Goal: Task Accomplishment & Management: Manage account settings

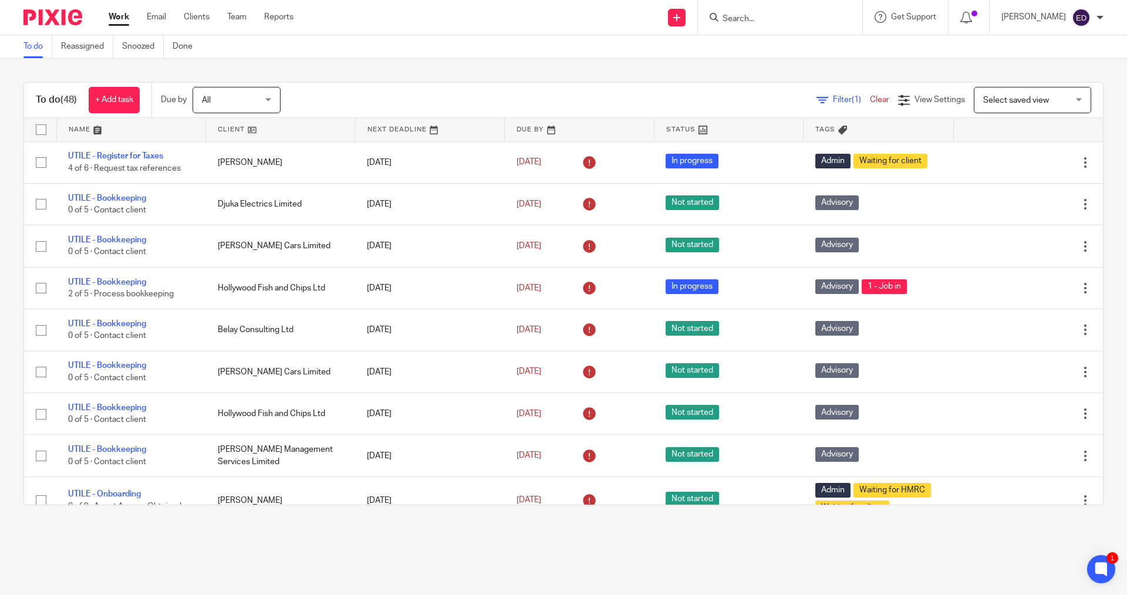
scroll to position [294, 0]
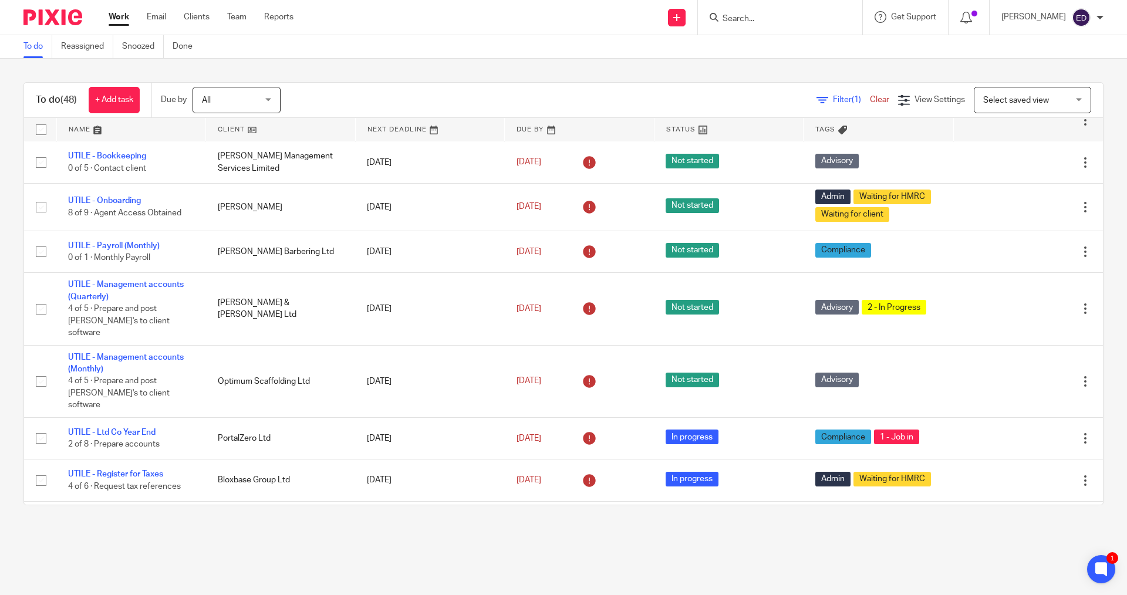
click at [793, 21] on input "Search" at bounding box center [775, 19] width 106 height 11
type input "k w r"
drag, startPoint x: 789, startPoint y: 15, endPoint x: 679, endPoint y: 16, distance: 110.4
click at [679, 16] on div "Send new email Create task Add client Request signature k w r Daniel Joseph Wr …" at bounding box center [719, 17] width 816 height 35
click at [680, 18] on icon at bounding box center [676, 17] width 7 height 7
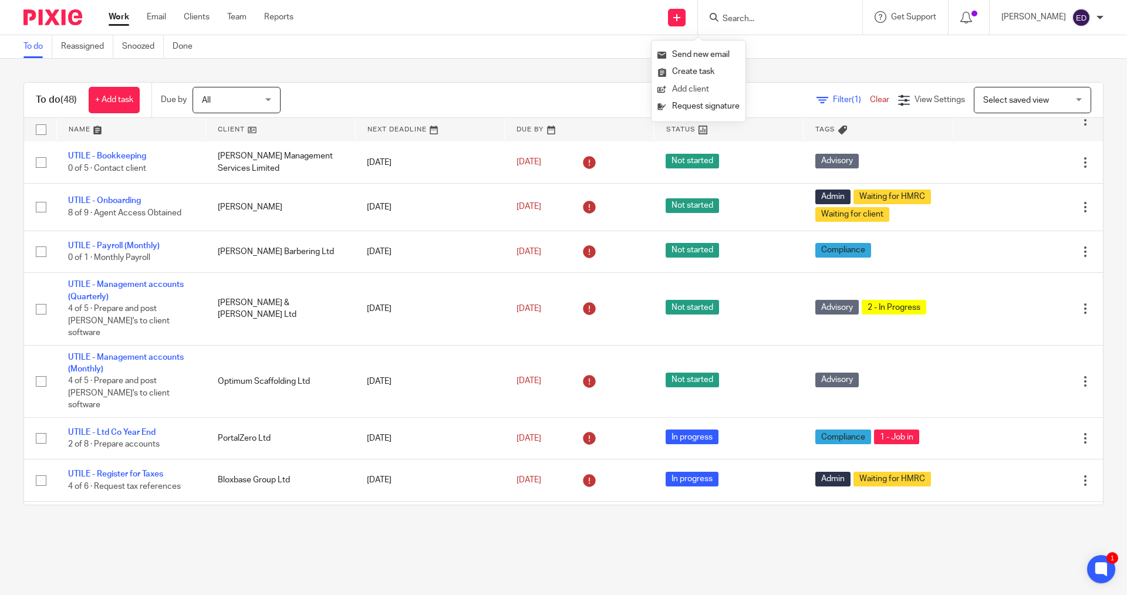
click at [692, 89] on link "Add client" at bounding box center [699, 89] width 82 height 17
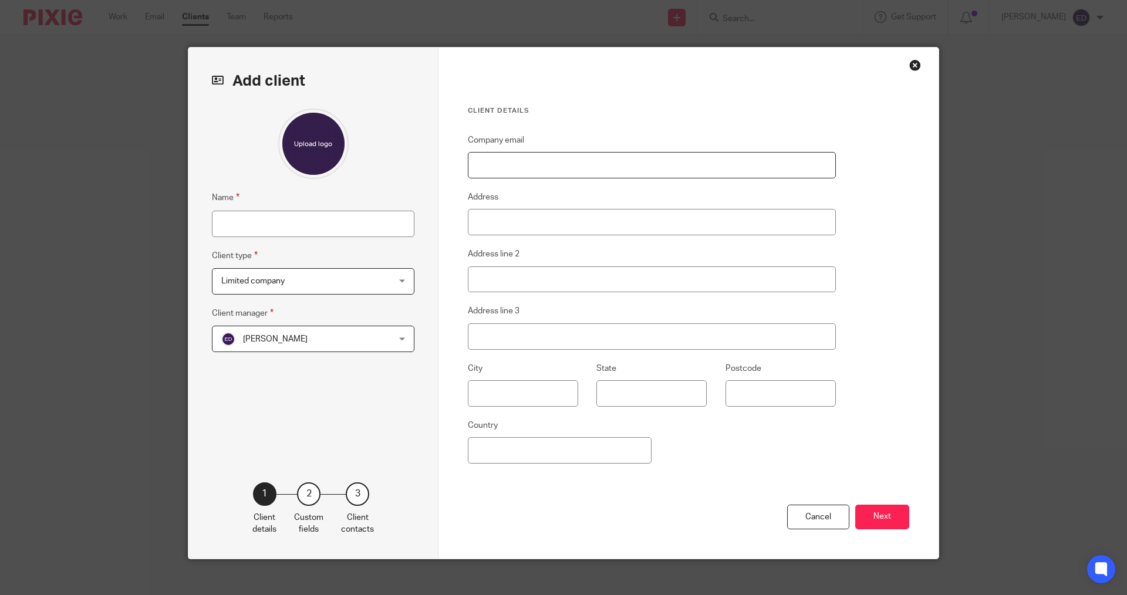
click at [521, 157] on input "Company email" at bounding box center [652, 165] width 368 height 26
click at [808, 523] on div "Cancel" at bounding box center [818, 517] width 62 height 25
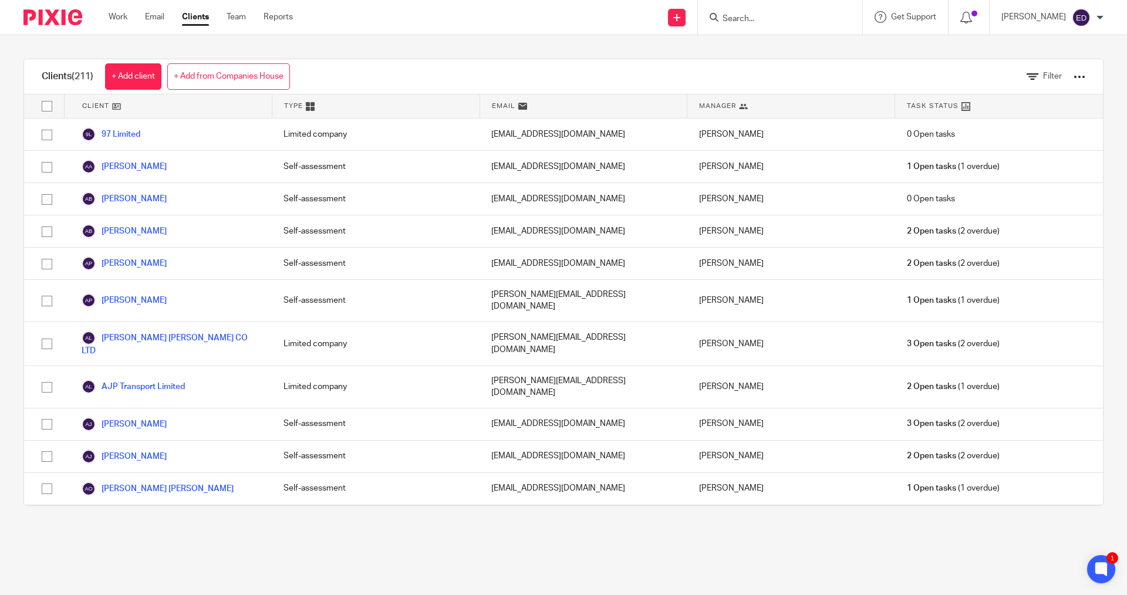
click at [783, 25] on form at bounding box center [784, 17] width 125 height 15
click at [783, 23] on input "Search" at bounding box center [775, 19] width 106 height 11
type input "ryley"
click button "submit" at bounding box center [0, 0] width 0 height 0
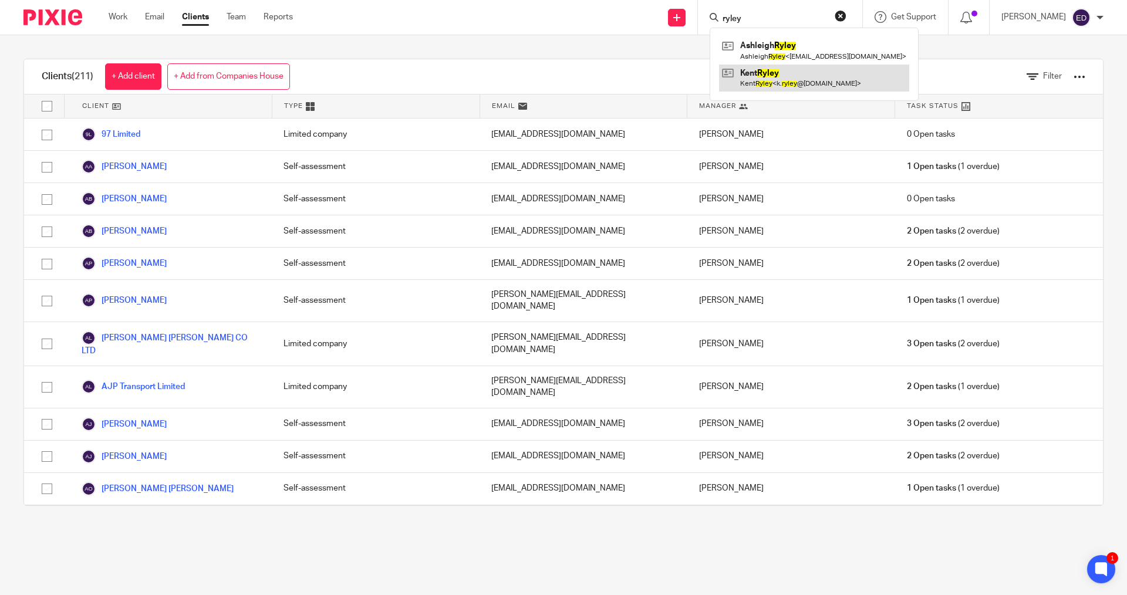
click at [769, 86] on link at bounding box center [814, 78] width 190 height 27
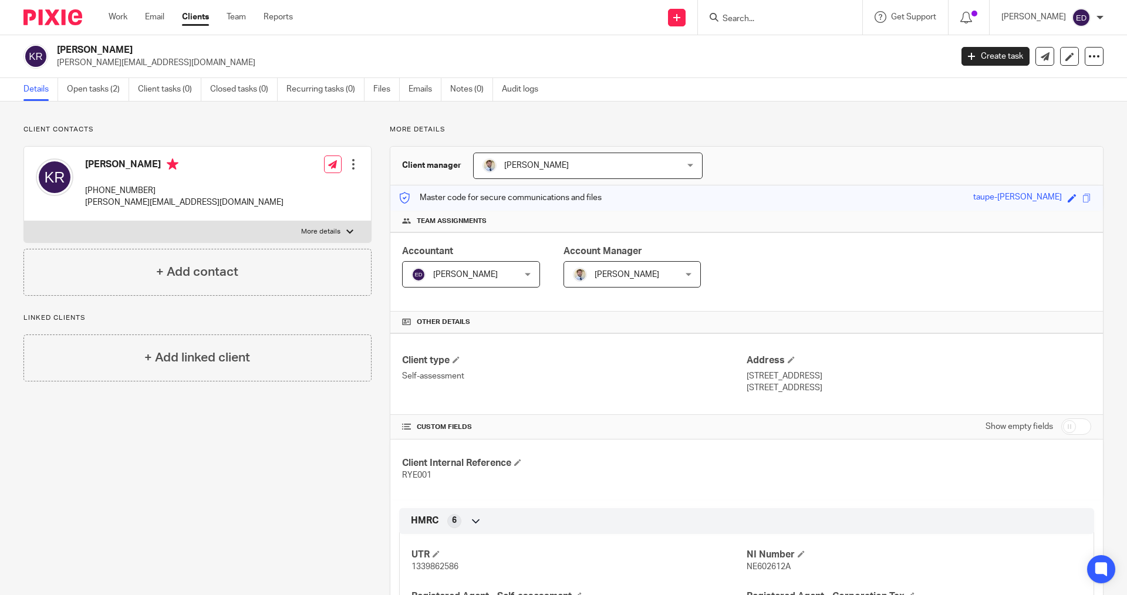
scroll to position [59, 0]
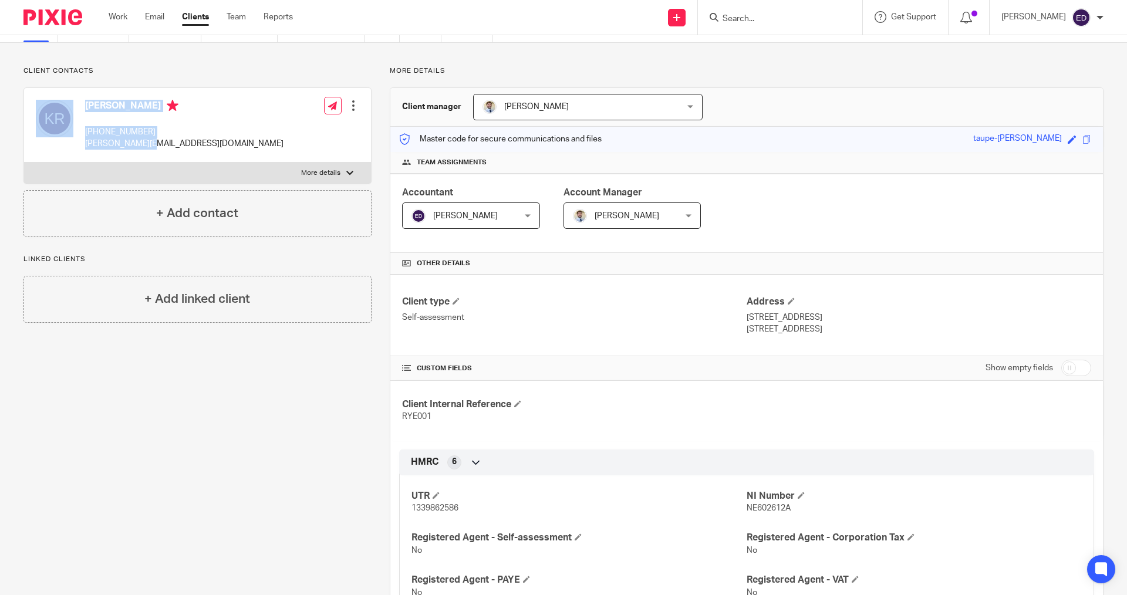
drag, startPoint x: 122, startPoint y: 146, endPoint x: 77, endPoint y: 146, distance: 45.2
click at [77, 146] on div "Kent Ryley +447866492013 k.ryley@sky.com Edit contact Create client from contac…" at bounding box center [197, 125] width 347 height 75
click at [136, 143] on p "k.ryley@sky.com" at bounding box center [184, 144] width 198 height 12
drag, startPoint x: 150, startPoint y: 143, endPoint x: 83, endPoint y: 145, distance: 67.0
click at [83, 145] on div "Kent Ryley +447866492013 k.ryley@sky.com Edit contact Create client from contac…" at bounding box center [197, 125] width 347 height 75
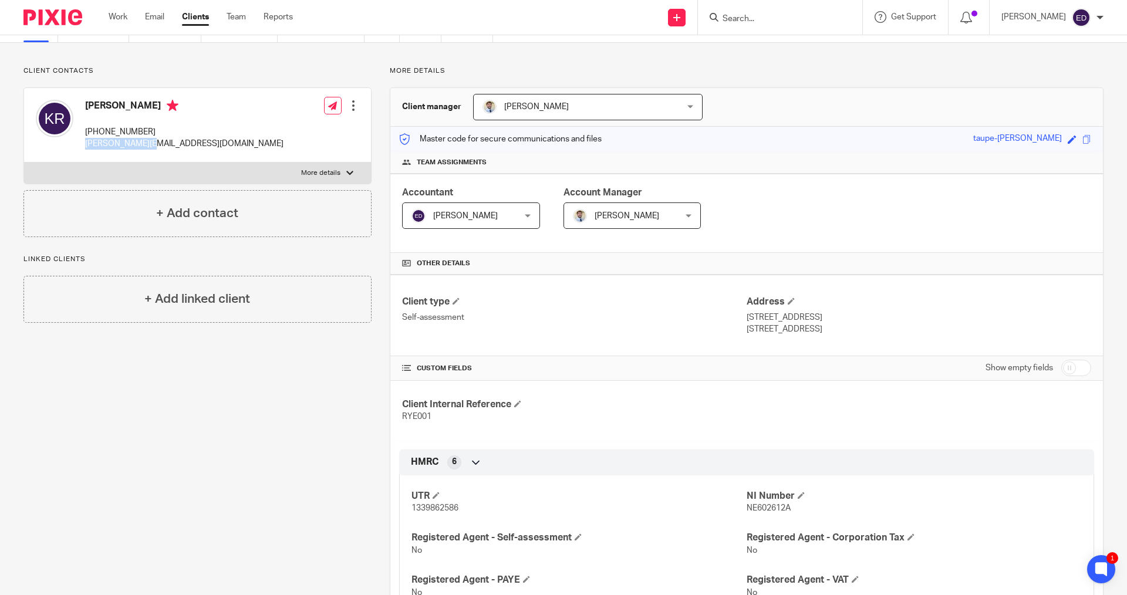
copy p "k.ryley@sky.com"
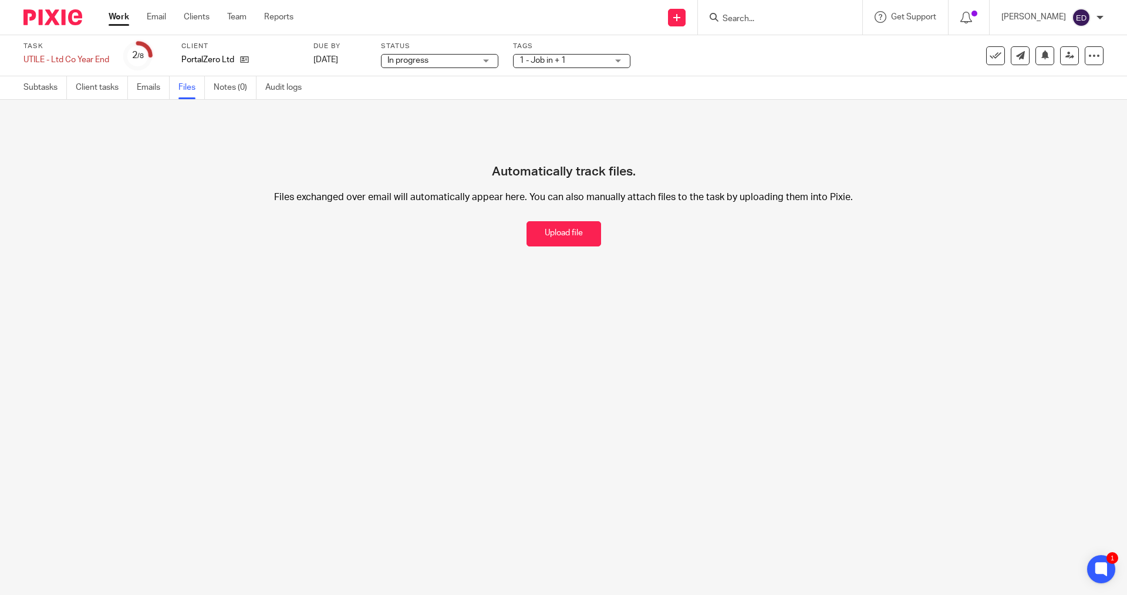
click at [742, 20] on div at bounding box center [778, 17] width 137 height 15
click at [769, 21] on input "Search" at bounding box center [775, 19] width 106 height 11
type input "k w"
click at [196, 18] on link "Clients" at bounding box center [197, 17] width 26 height 12
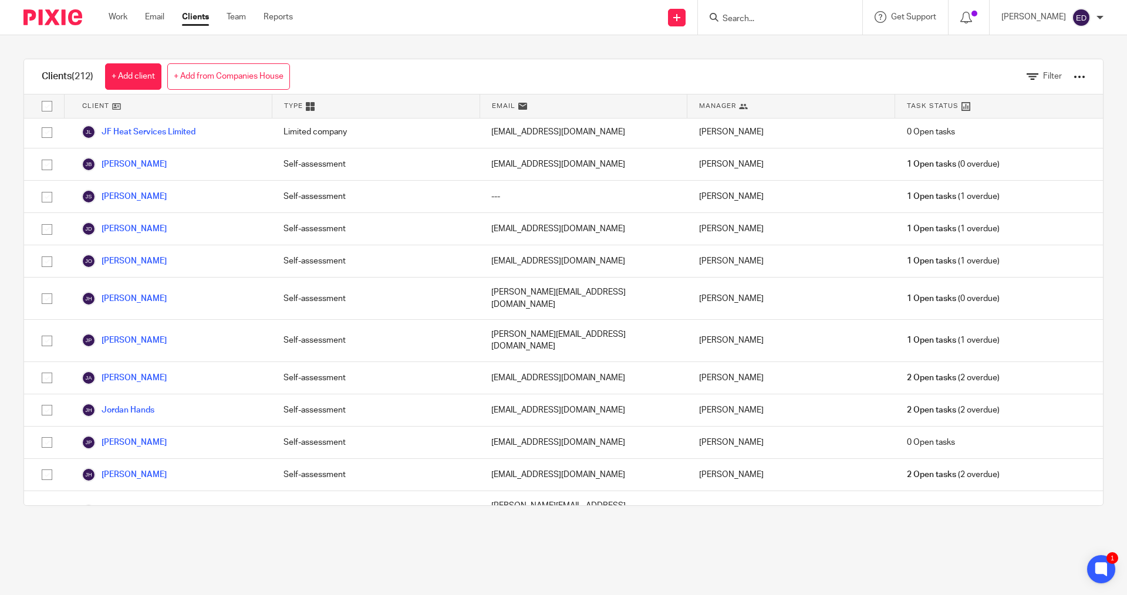
scroll to position [3625, 0]
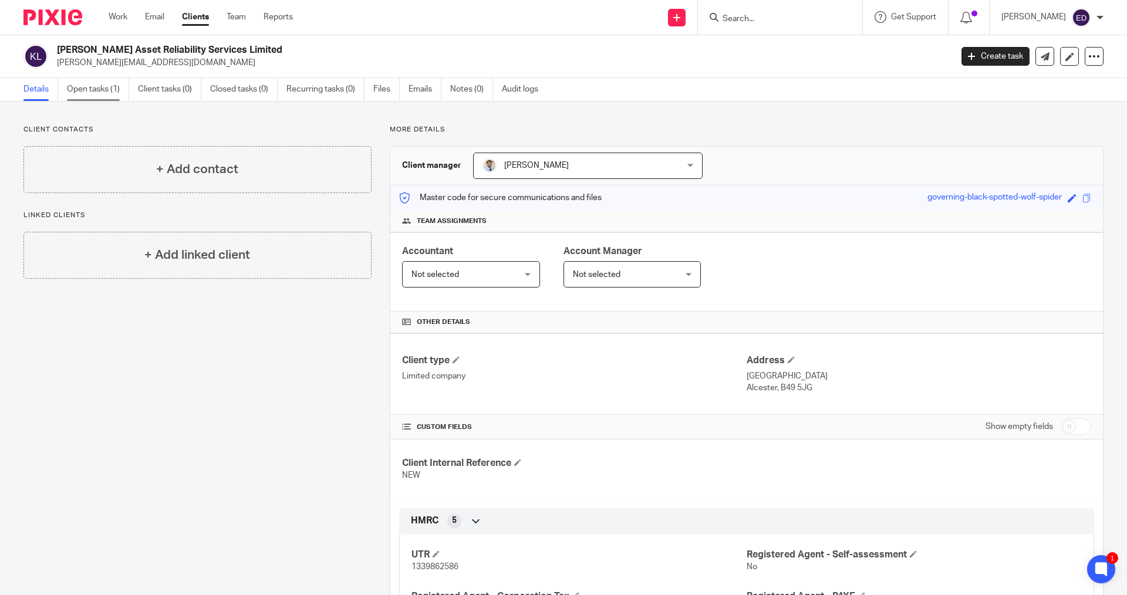
click at [93, 93] on link "Open tasks (1)" at bounding box center [98, 89] width 62 height 23
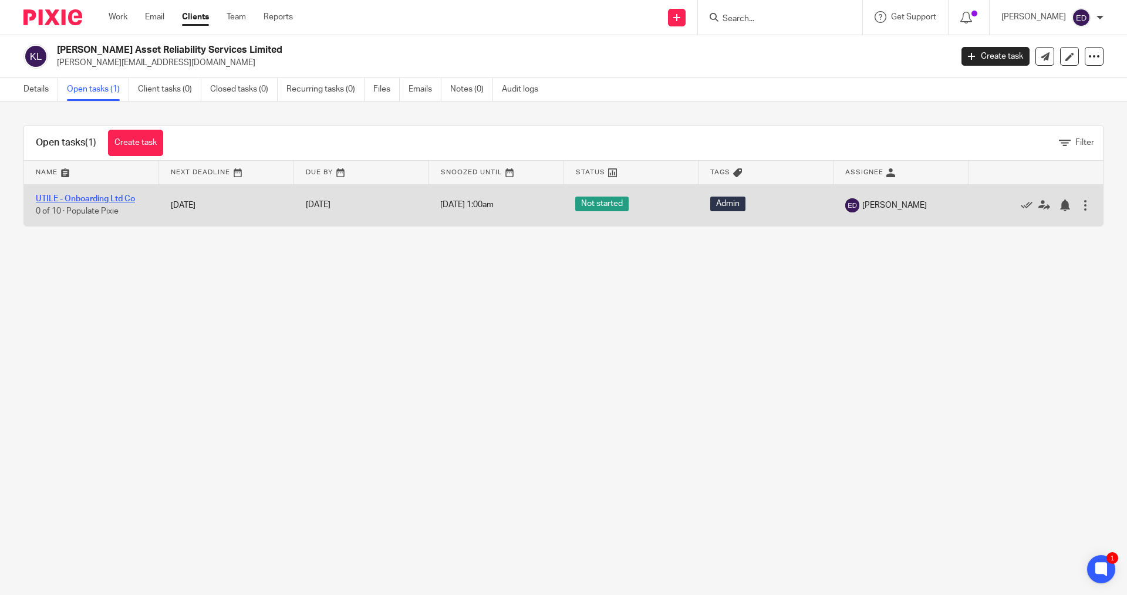
click at [123, 196] on link "UTILE - Onboarding Ltd Co" at bounding box center [85, 199] width 99 height 8
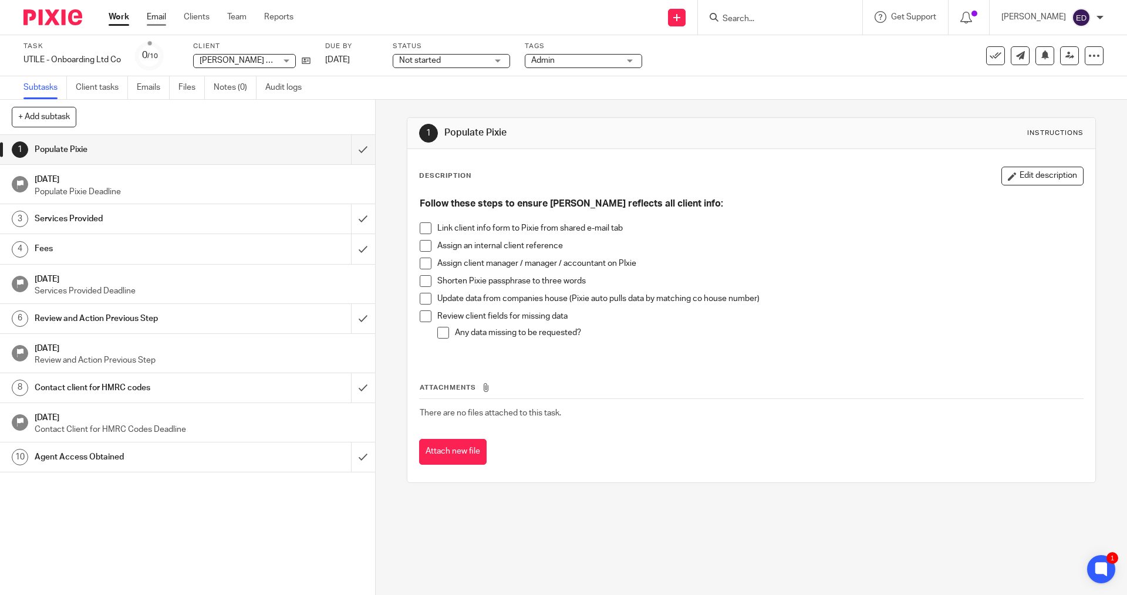
click at [156, 12] on link "Email" at bounding box center [156, 17] width 19 height 12
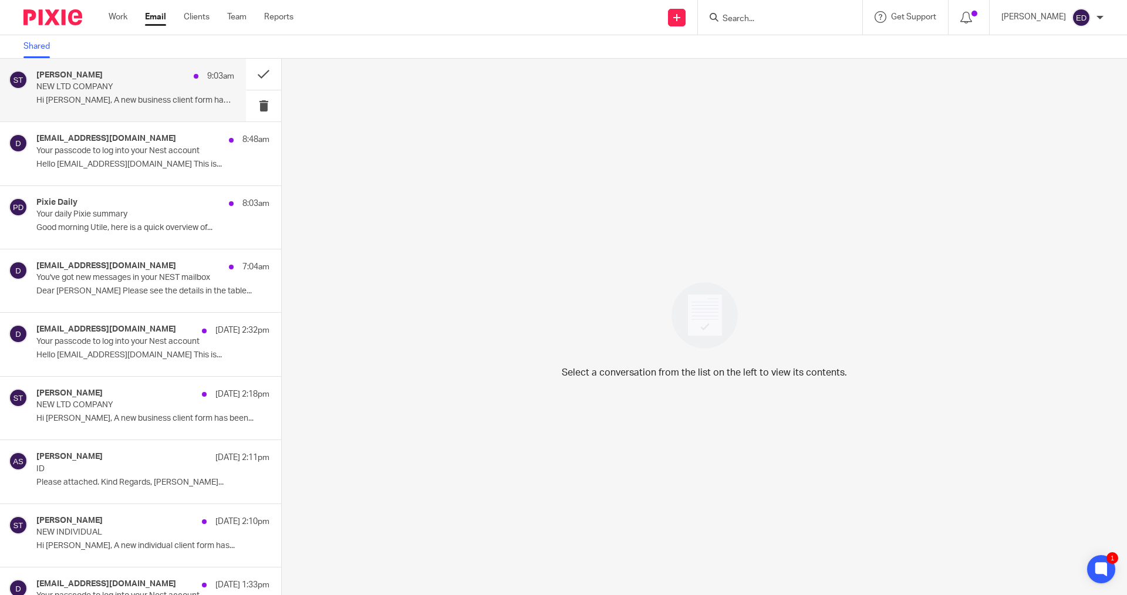
click at [128, 97] on p "Hi James, A new business client form has been..." at bounding box center [135, 101] width 198 height 10
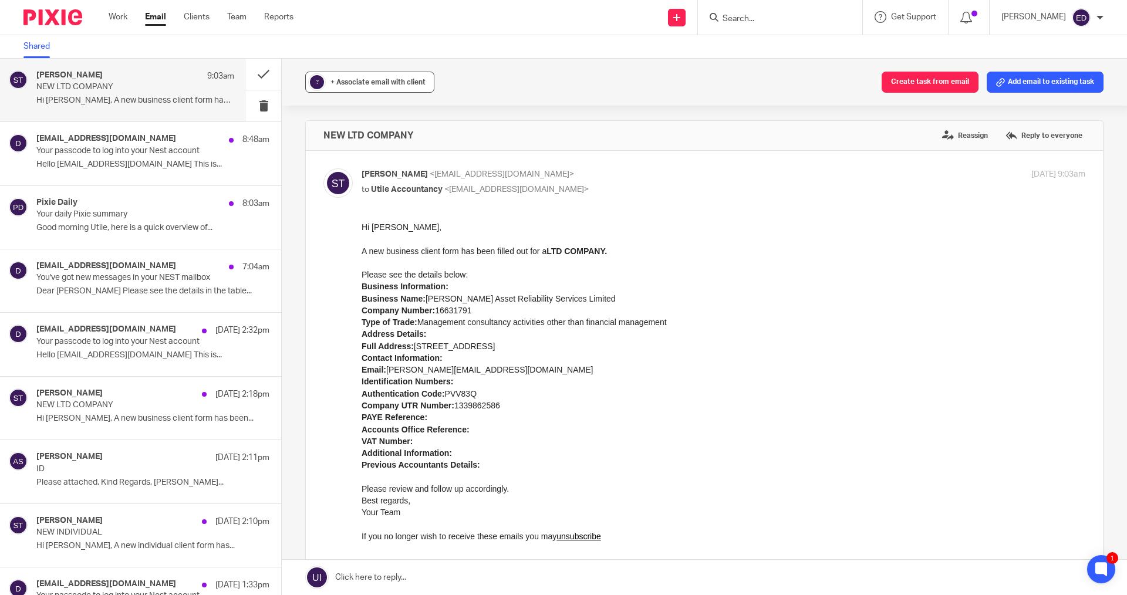
click at [377, 78] on div "+ Associate email with client" at bounding box center [378, 82] width 95 height 12
click at [465, 146] on input "text" at bounding box center [442, 151] width 248 height 12
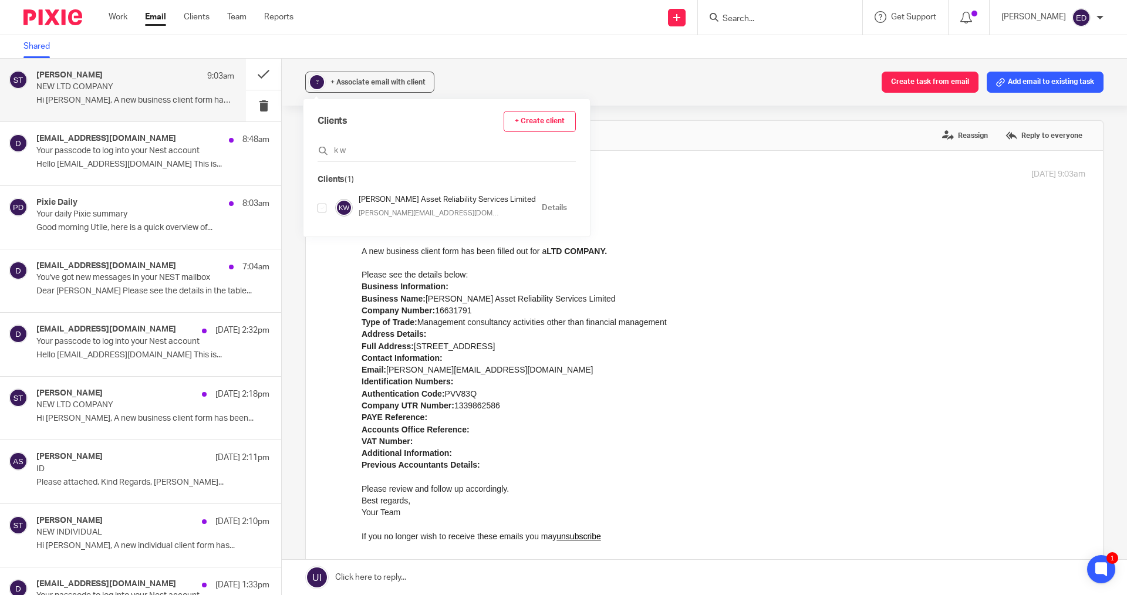
type input "k w"
click at [312, 211] on div "Clients + Create client k w Clients (1) K W Ryley Asset Reliability Services Li…" at bounding box center [447, 167] width 287 height 137
click at [319, 208] on input "checkbox" at bounding box center [322, 208] width 9 height 9
checkbox input "true"
click at [727, 208] on div "Sam Taylor <hello@utileaccountancy.co.uk> to Utile Accountancy <info@utileaccou…" at bounding box center [704, 388] width 762 height 441
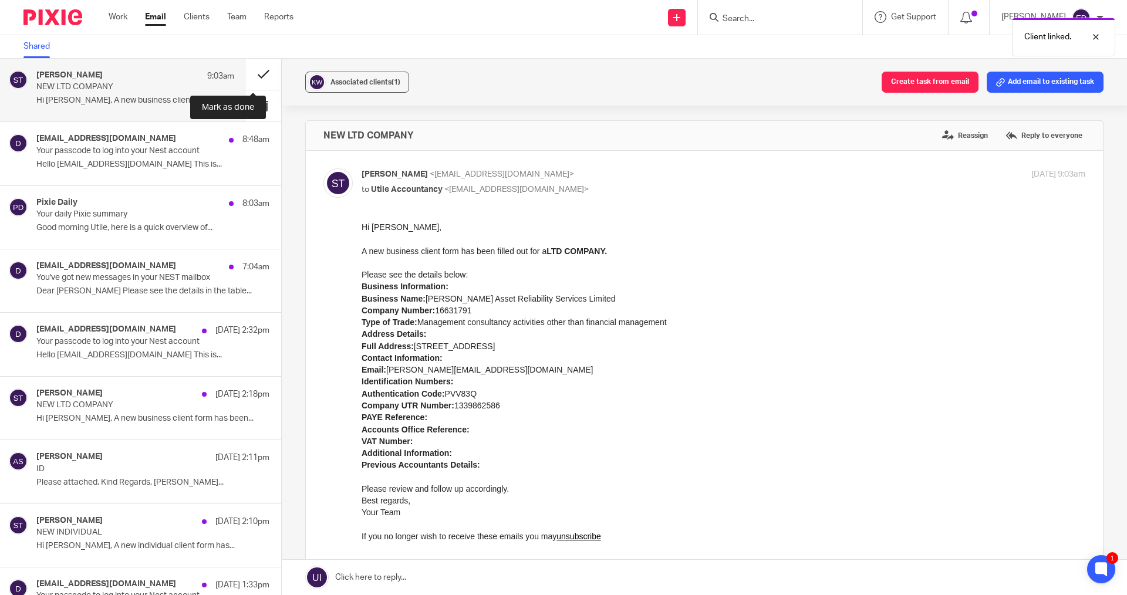
click at [255, 77] on button at bounding box center [263, 74] width 35 height 31
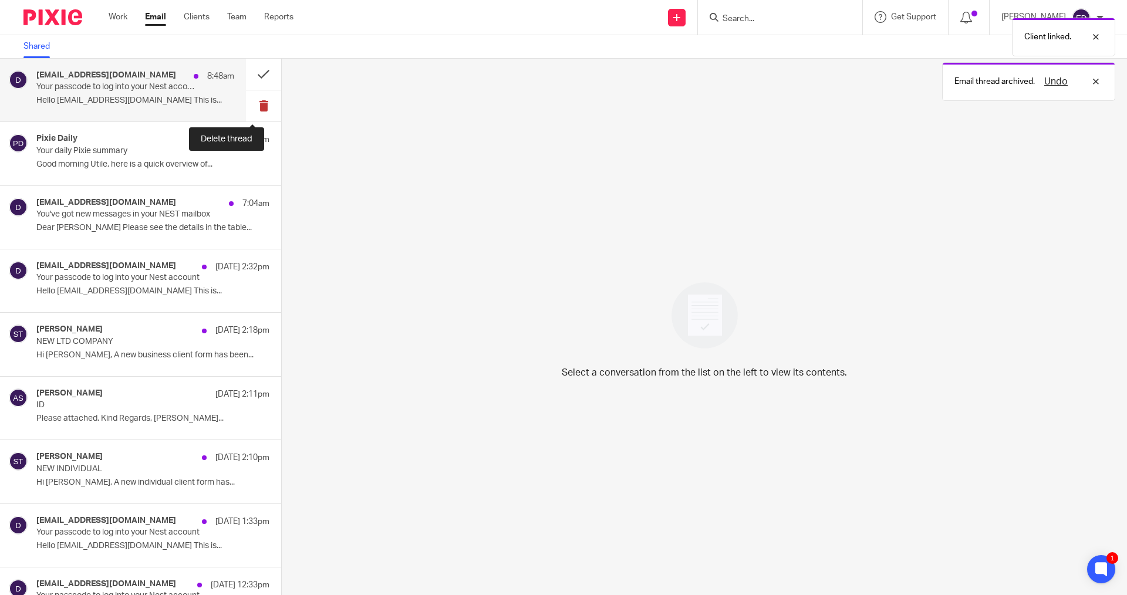
click at [246, 103] on button at bounding box center [263, 105] width 35 height 31
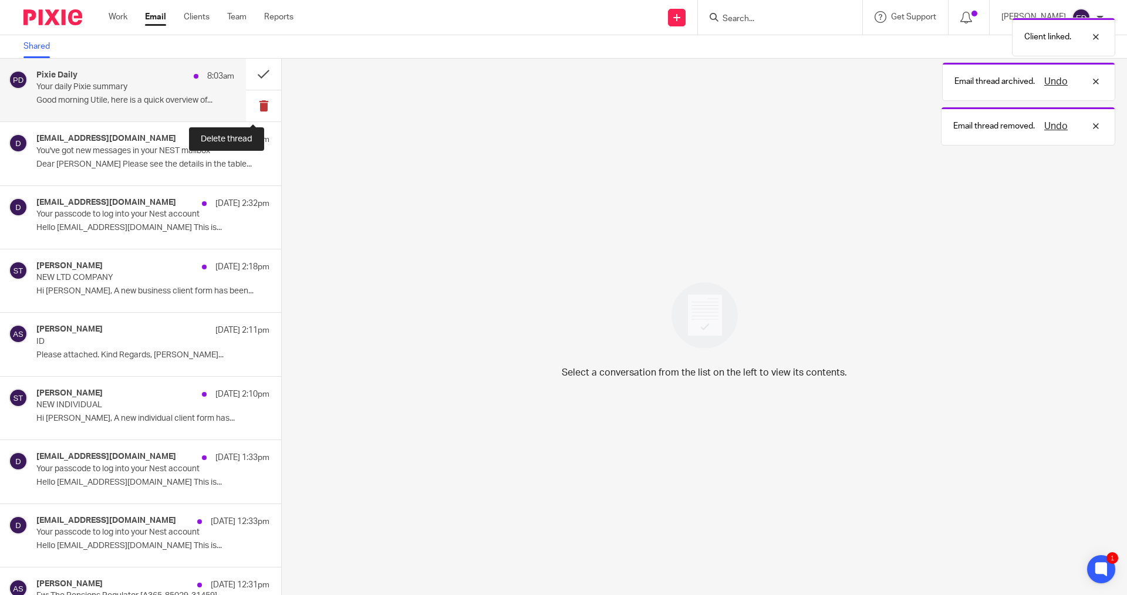
click at [246, 100] on button at bounding box center [263, 105] width 35 height 31
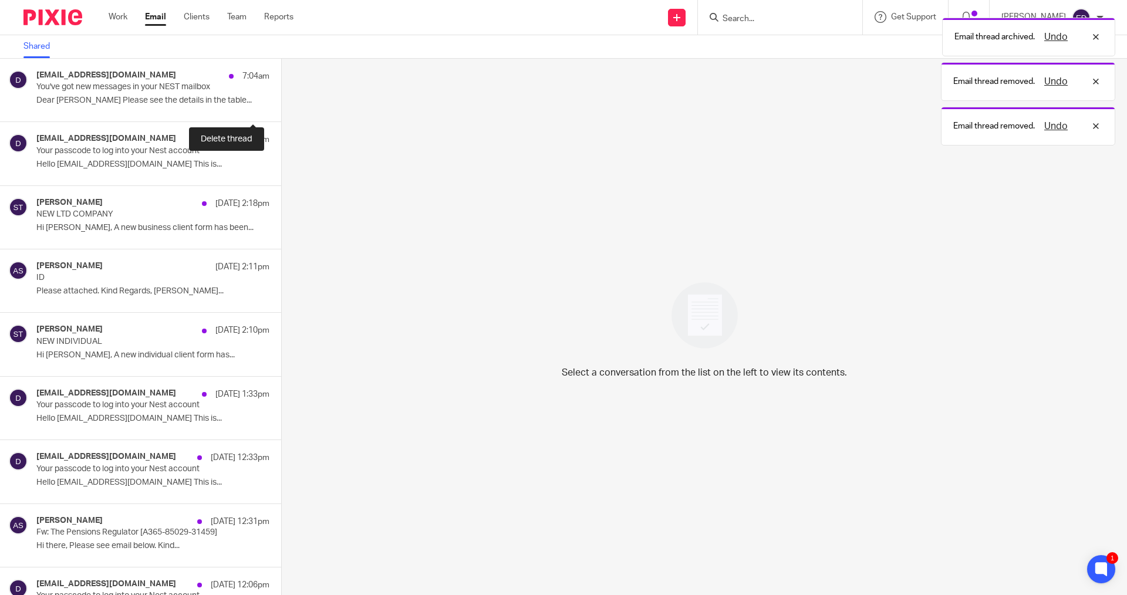
click at [281, 100] on button at bounding box center [285, 105] width 9 height 31
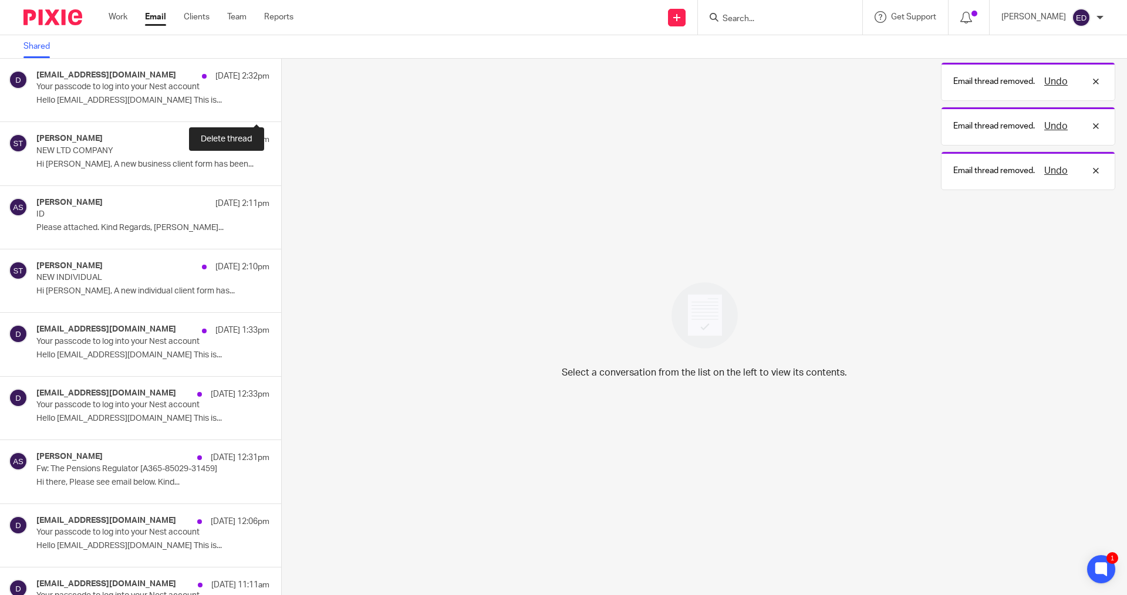
click at [281, 100] on button at bounding box center [285, 105] width 9 height 31
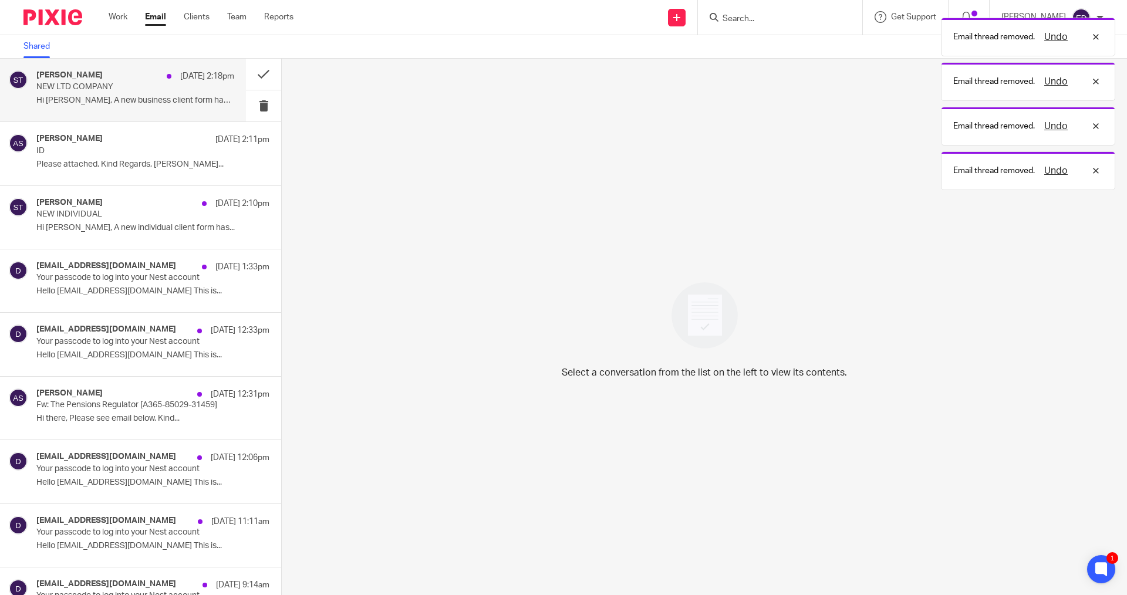
click at [141, 106] on div "Sam Taylor 11 Aug 2:18pm NEW LTD COMPANY Hi James, A new business client form h…" at bounding box center [135, 89] width 198 height 39
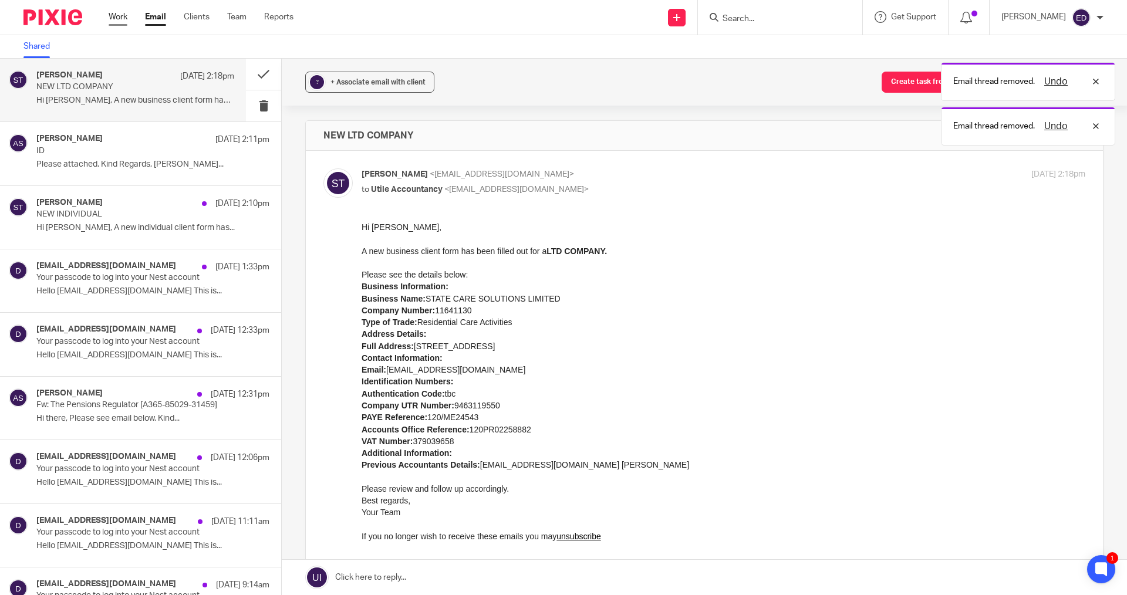
click at [117, 15] on link "Work" at bounding box center [118, 17] width 19 height 12
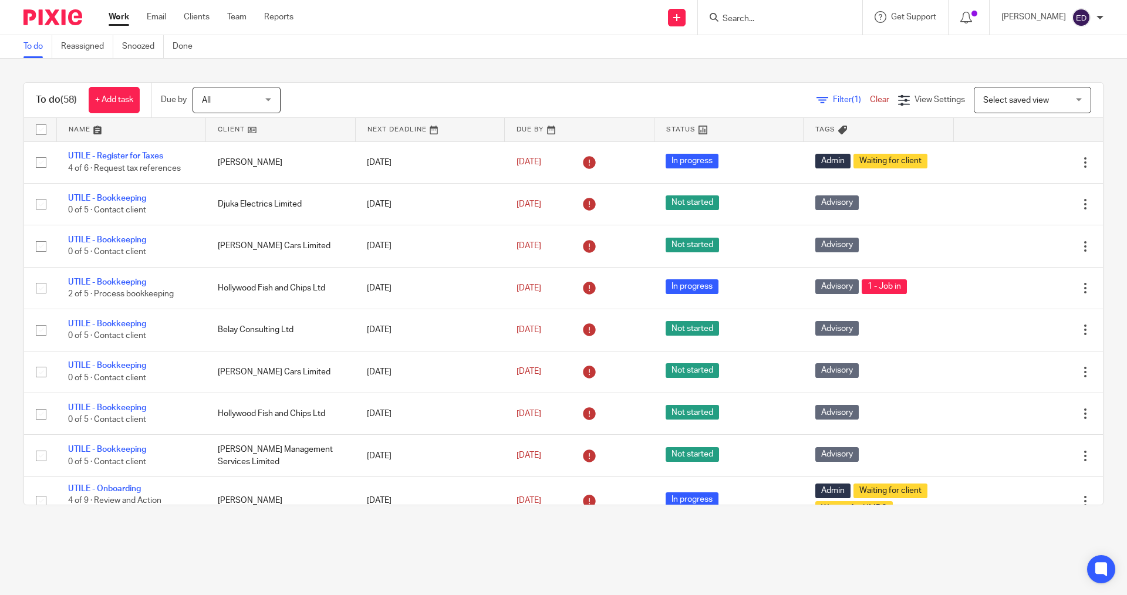
drag, startPoint x: 757, startPoint y: 32, endPoint x: 769, endPoint y: 16, distance: 19.7
click at [757, 31] on div at bounding box center [780, 17] width 164 height 35
click at [769, 16] on input "Search" at bounding box center [775, 19] width 106 height 11
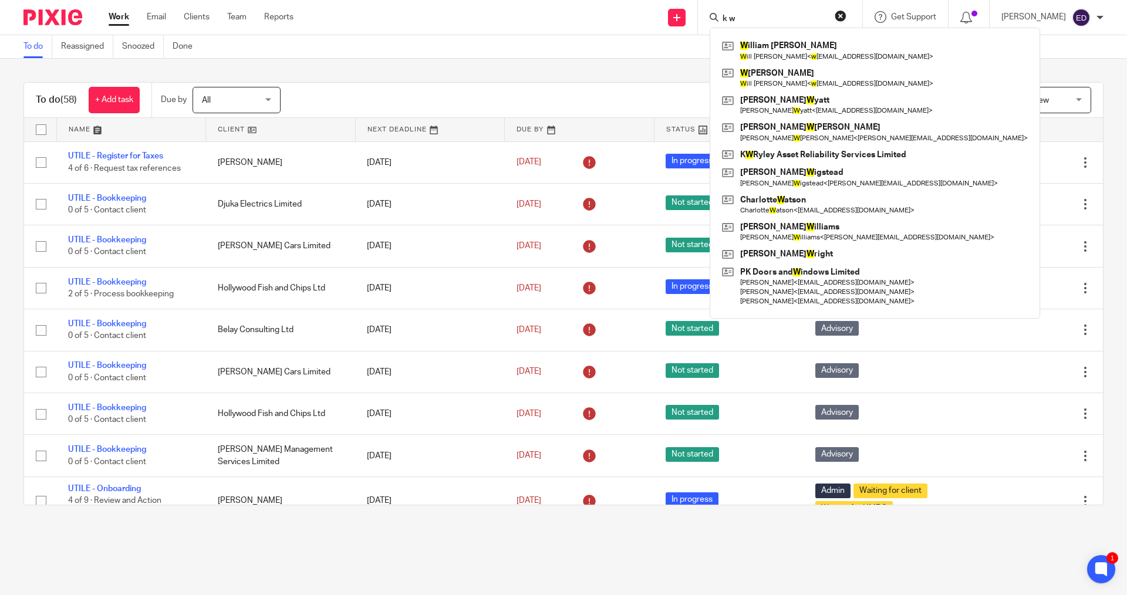
type input "k w"
click button "submit" at bounding box center [0, 0] width 0 height 0
click at [793, 157] on link at bounding box center [875, 155] width 312 height 18
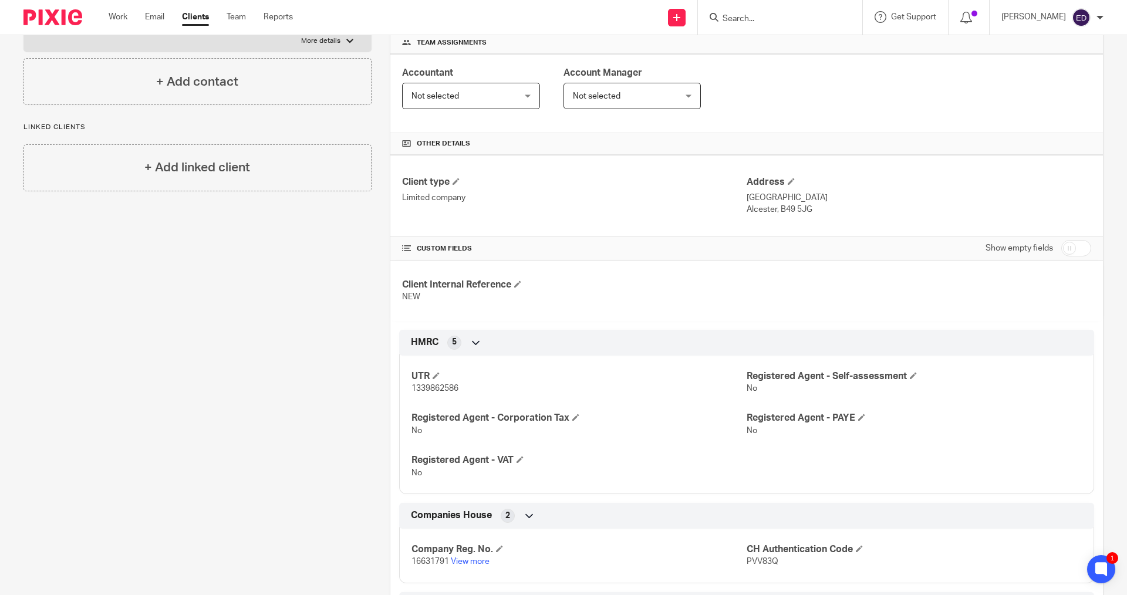
scroll to position [294, 0]
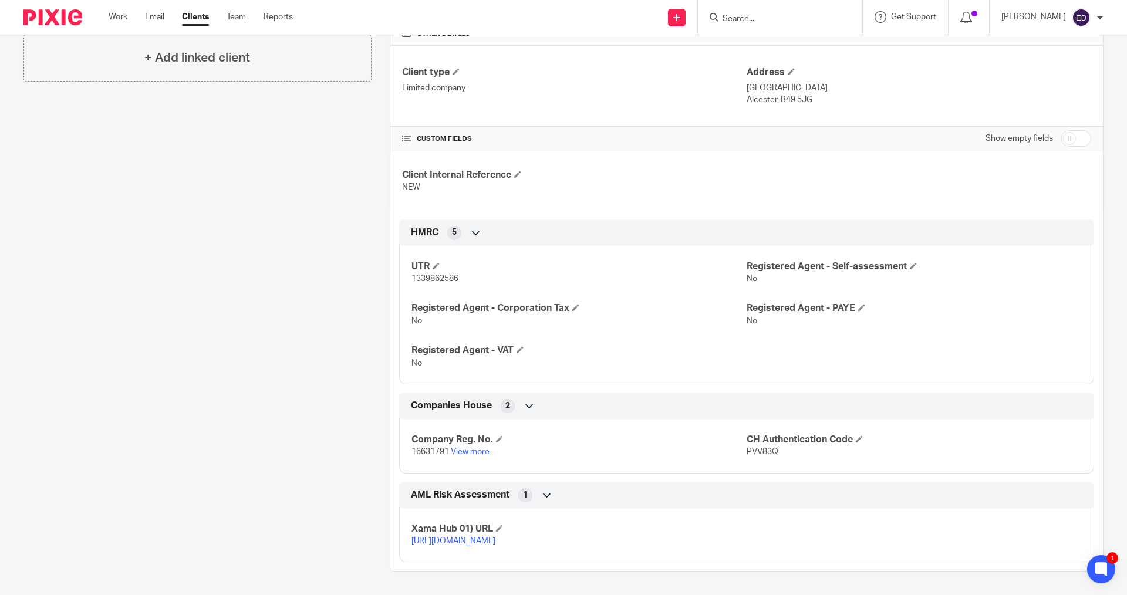
click at [423, 282] on div "UTR 1339862586 Registered Agent - Self-assessment No Registered Agent - Corpora…" at bounding box center [746, 310] width 695 height 147
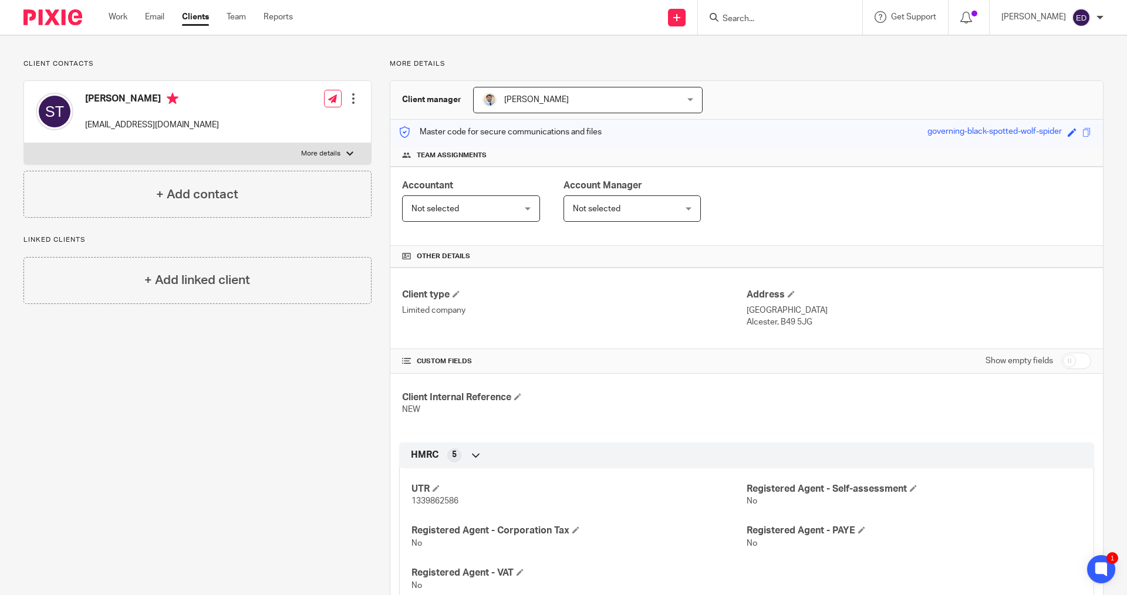
scroll to position [0, 0]
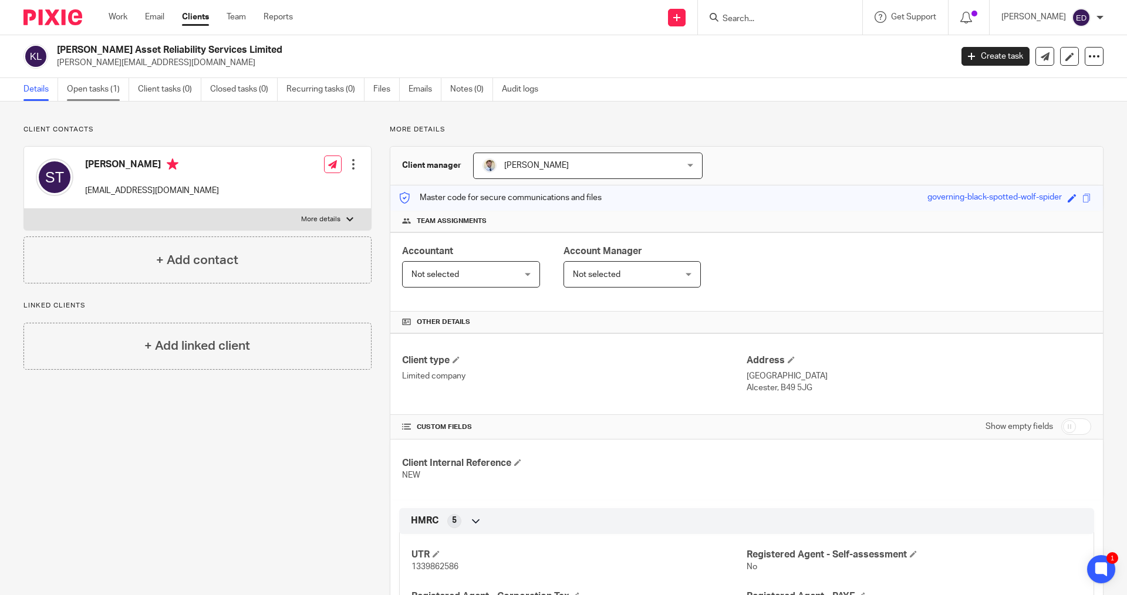
click at [97, 86] on link "Open tasks (1)" at bounding box center [98, 89] width 62 height 23
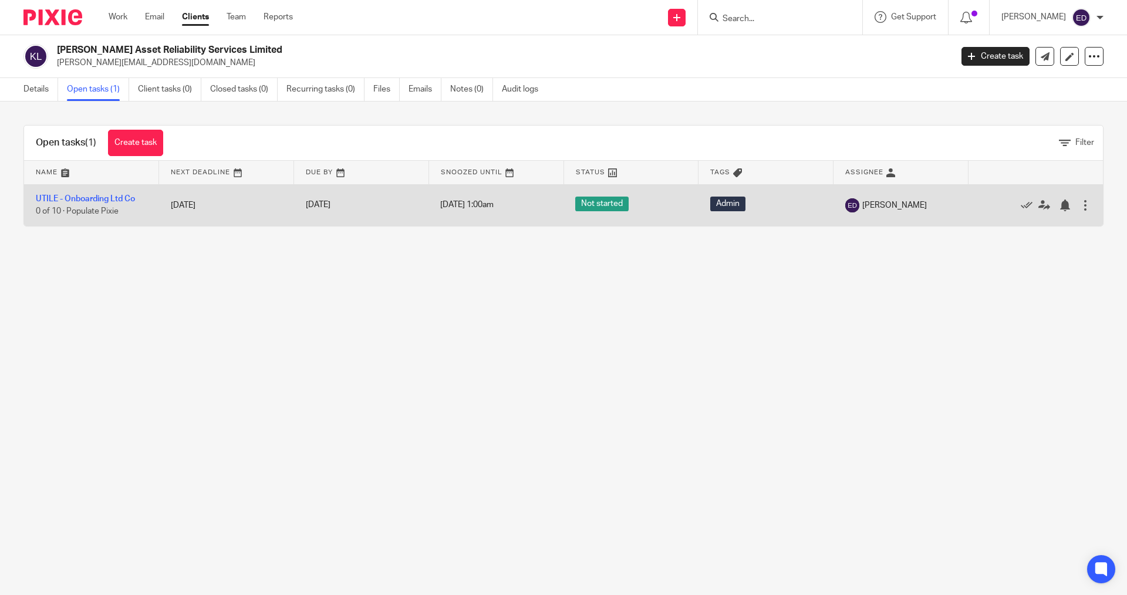
click at [375, 197] on td "[DATE]" at bounding box center [361, 205] width 135 height 42
click at [89, 203] on link "UTILE - Onboarding Ltd Co" at bounding box center [85, 199] width 99 height 8
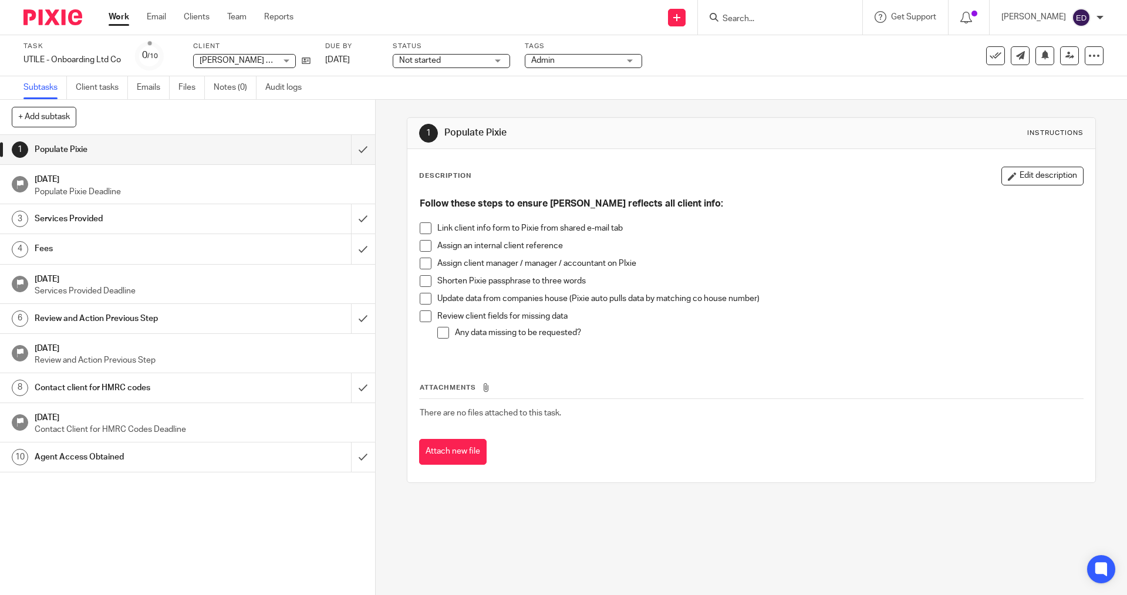
click at [420, 228] on span at bounding box center [426, 229] width 12 height 12
click at [429, 250] on li "Assign an internal client reference" at bounding box center [751, 249] width 663 height 18
click at [420, 250] on span at bounding box center [426, 246] width 12 height 12
click at [420, 267] on span at bounding box center [426, 264] width 12 height 12
click at [422, 283] on span at bounding box center [426, 281] width 12 height 12
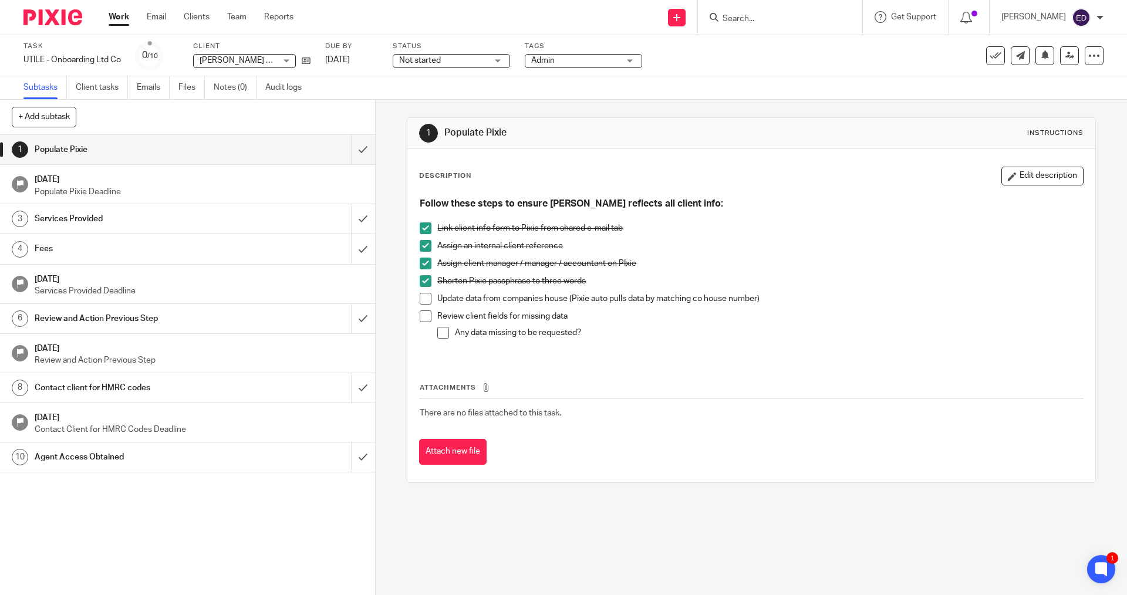
click at [420, 308] on li "Update data from companies house (Pixie auto pulls data by matching co house nu…" at bounding box center [751, 302] width 663 height 18
click at [420, 297] on span at bounding box center [426, 299] width 12 height 12
click at [799, 23] on input "Search" at bounding box center [775, 19] width 106 height 11
paste input "1339862586"
type input "1339862586"
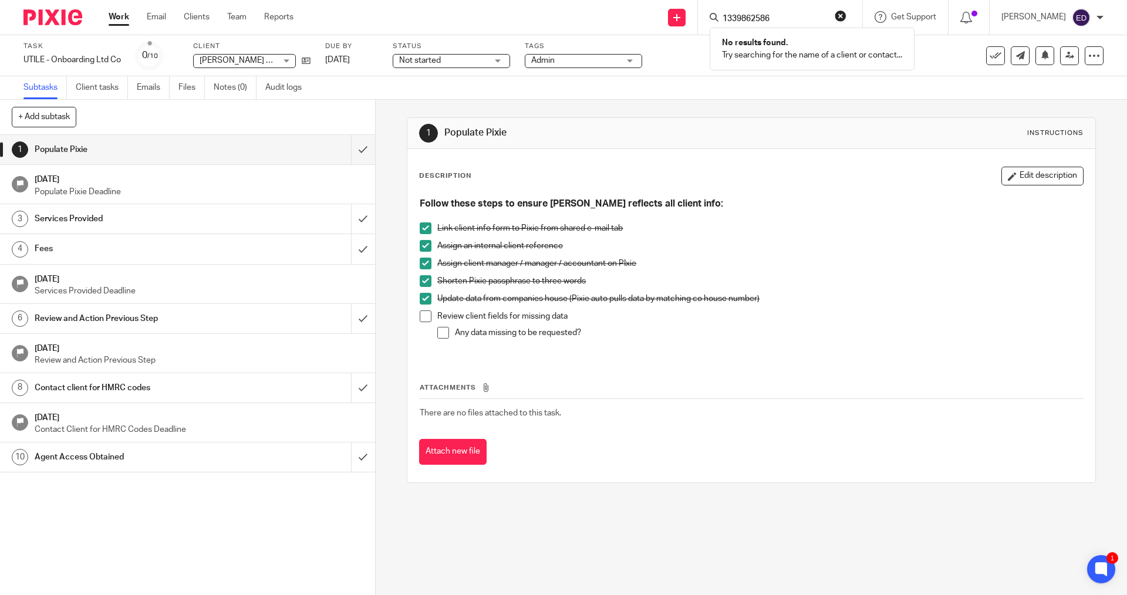
click button "submit" at bounding box center [0, 0] width 0 height 0
drag, startPoint x: 799, startPoint y: 23, endPoint x: 712, endPoint y: 19, distance: 87.6
click at [712, 19] on div "Send new email Create task Add client Request signature 1339862586 No results f…" at bounding box center [719, 17] width 816 height 35
click at [786, 18] on input "Search" at bounding box center [775, 19] width 106 height 11
click at [177, 19] on ul "Work Email Clients Team Reports" at bounding box center [210, 17] width 203 height 12
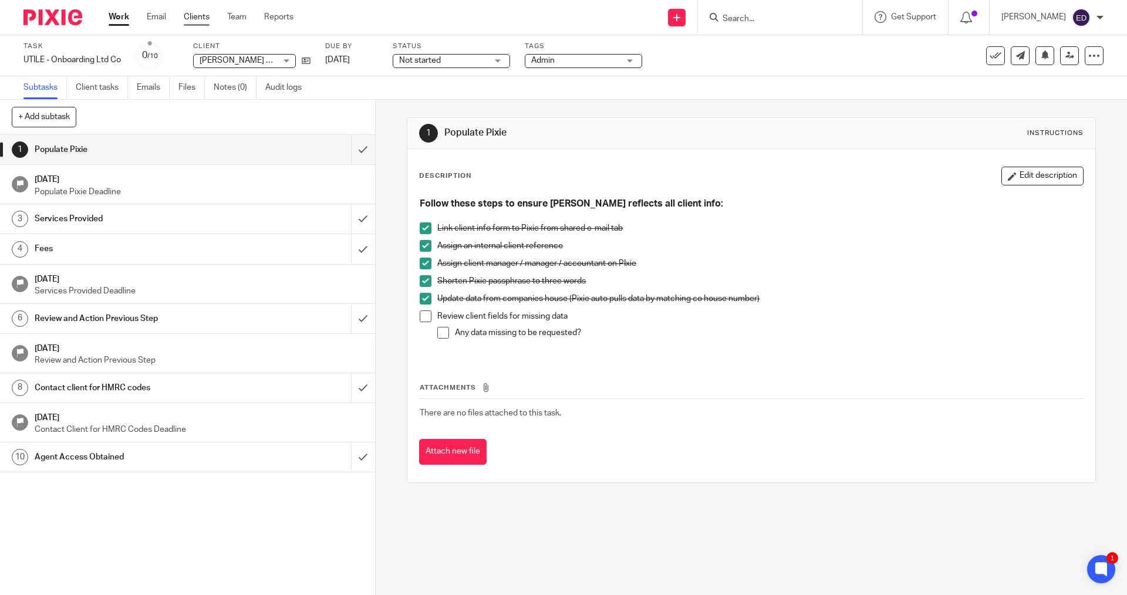
click at [205, 19] on link "Clients" at bounding box center [197, 17] width 26 height 12
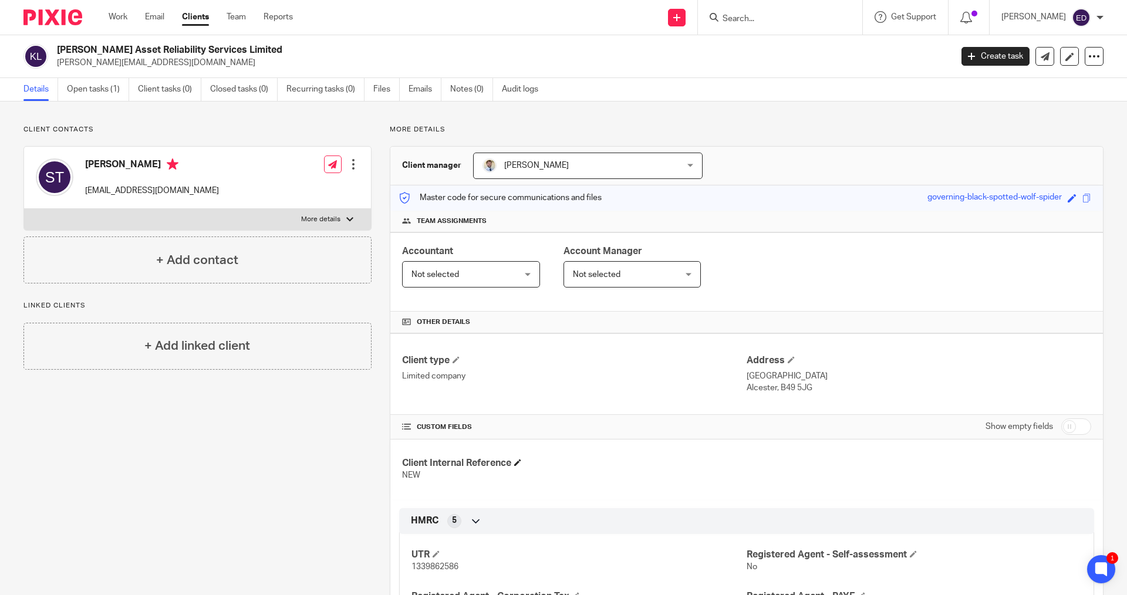
click at [517, 467] on h4 "Client Internal Reference" at bounding box center [574, 463] width 345 height 12
click at [515, 460] on span at bounding box center [517, 462] width 7 height 7
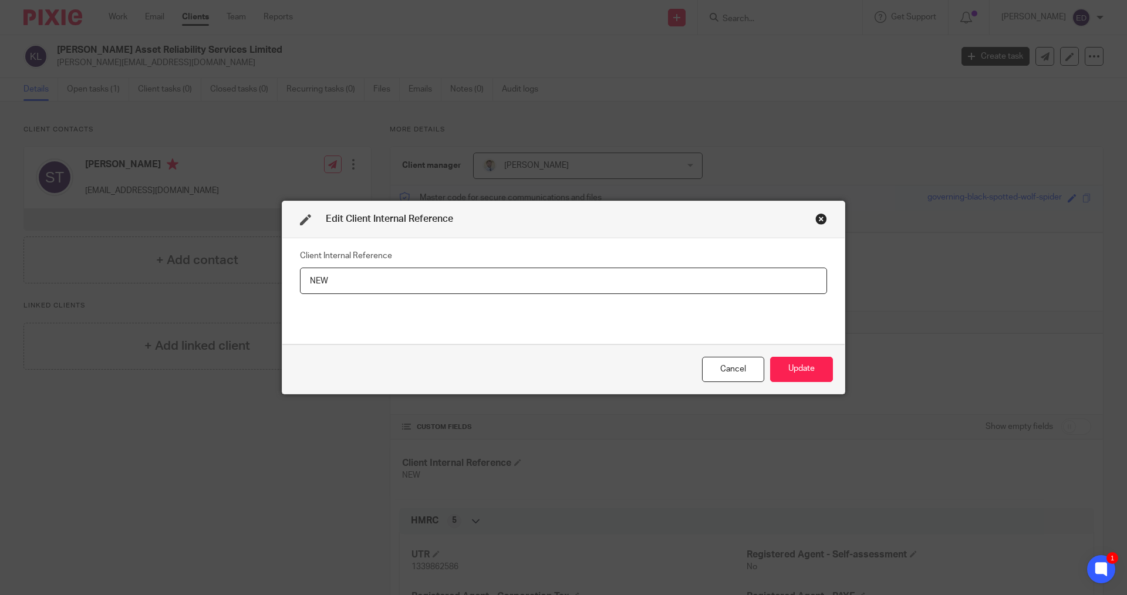
drag, startPoint x: 358, startPoint y: 286, endPoint x: 262, endPoint y: 275, distance: 96.9
click at [264, 275] on div "Edit Client Internal Reference Client Internal Reference NEW Cancel Update" at bounding box center [563, 297] width 1127 height 595
type input "KWR001"
click at [790, 360] on button "Update" at bounding box center [801, 369] width 63 height 25
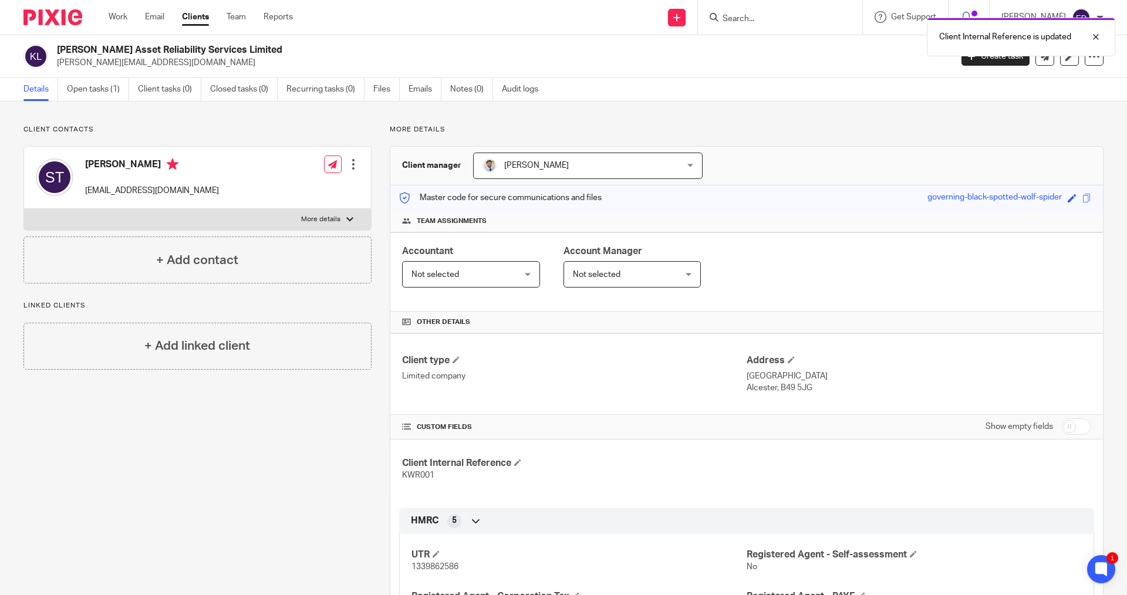
click at [467, 295] on div "Accountant Not selected Not selected Not selected Ellie Dowen James Read Sam Ta…" at bounding box center [746, 271] width 713 height 79
click at [483, 275] on span "Not selected" at bounding box center [463, 274] width 102 height 25
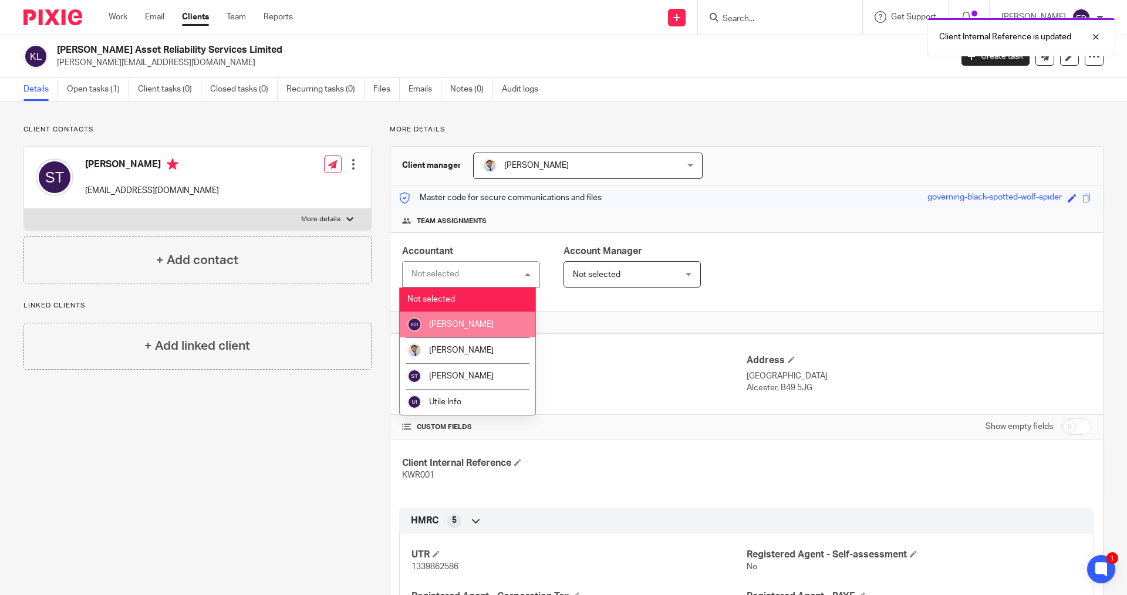
click at [465, 326] on span "[PERSON_NAME]" at bounding box center [461, 325] width 65 height 8
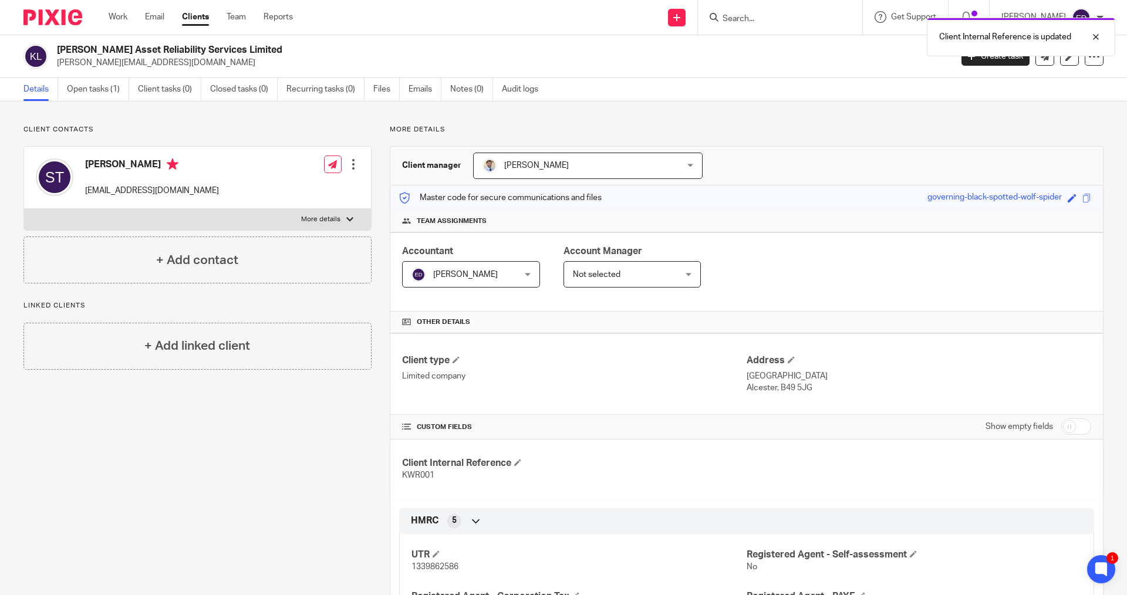
click at [514, 264] on span "Not selected" at bounding box center [463, 274] width 102 height 25
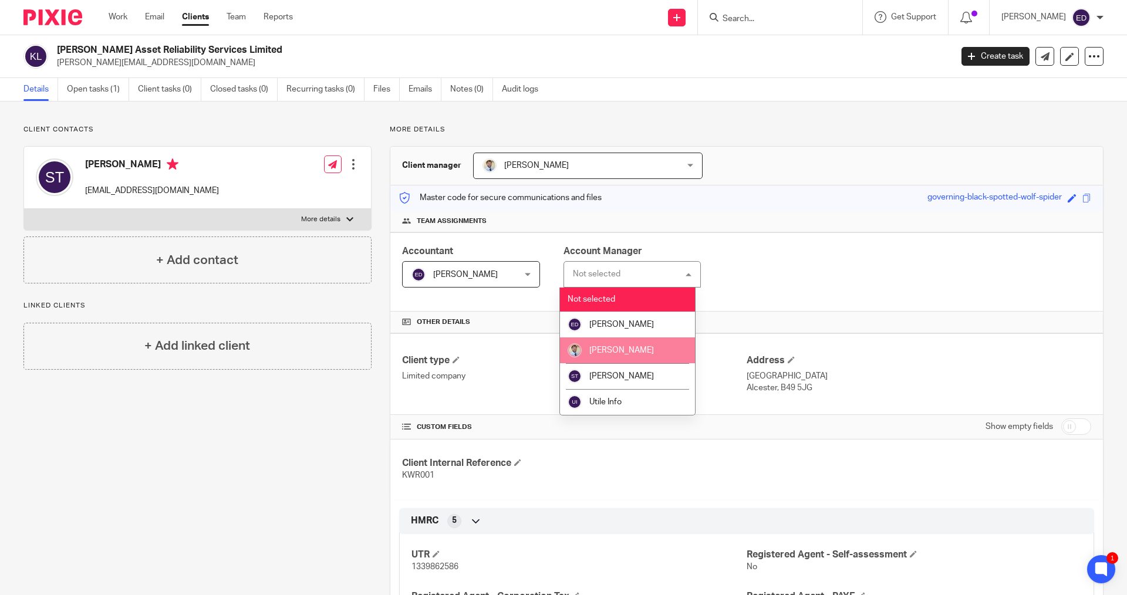
click at [626, 345] on li "[PERSON_NAME]" at bounding box center [628, 351] width 136 height 26
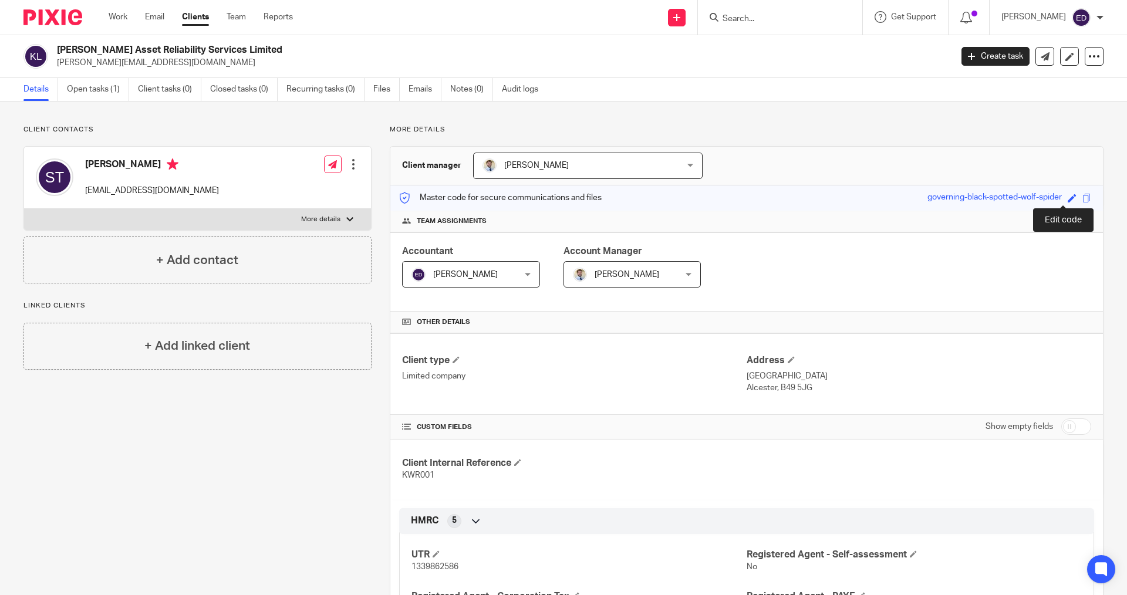
click at [1068, 201] on span at bounding box center [1072, 198] width 9 height 9
click at [941, 197] on input "governing-black-spotted-wolf-spider" at bounding box center [992, 198] width 176 height 14
drag, startPoint x: 937, startPoint y: 197, endPoint x: 875, endPoint y: 200, distance: 62.3
click at [875, 200] on div "Master code for secure communications and files governing-black-spotted-wolf-sp…" at bounding box center [746, 198] width 713 height 25
drag, startPoint x: 968, startPoint y: 193, endPoint x: 1020, endPoint y: 193, distance: 52.8
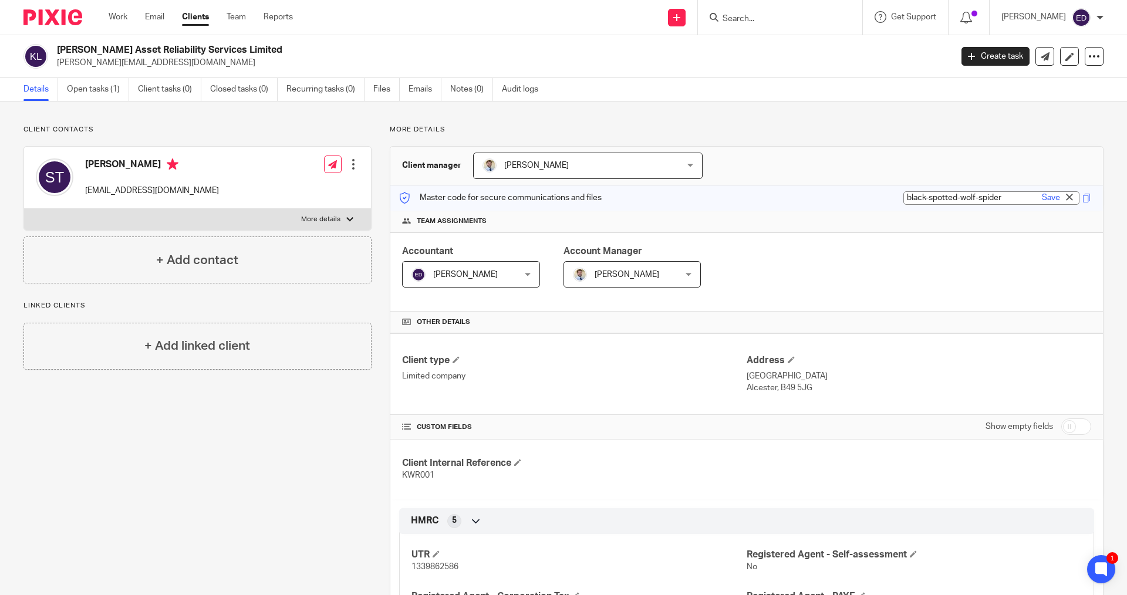
click at [1020, 193] on input "black-spotted-wolf-spider" at bounding box center [992, 198] width 176 height 14
type input "black-spotted-wolf"
click at [1042, 195] on link "Save" at bounding box center [1051, 198] width 18 height 12
type input "black-spotted-wolf"
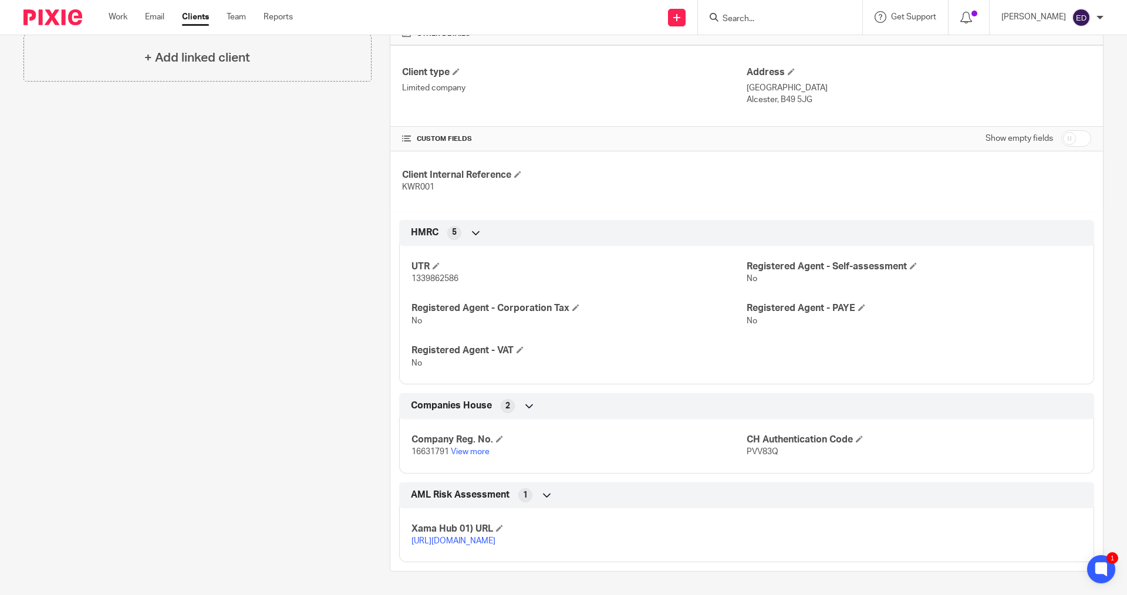
scroll to position [301, 0]
click at [447, 275] on span "1339862586" at bounding box center [435, 279] width 47 height 8
drag, startPoint x: 454, startPoint y: 268, endPoint x: 411, endPoint y: 267, distance: 43.5
click at [412, 275] on span "1339862586" at bounding box center [435, 279] width 47 height 8
drag, startPoint x: 409, startPoint y: 265, endPoint x: 457, endPoint y: 264, distance: 48.2
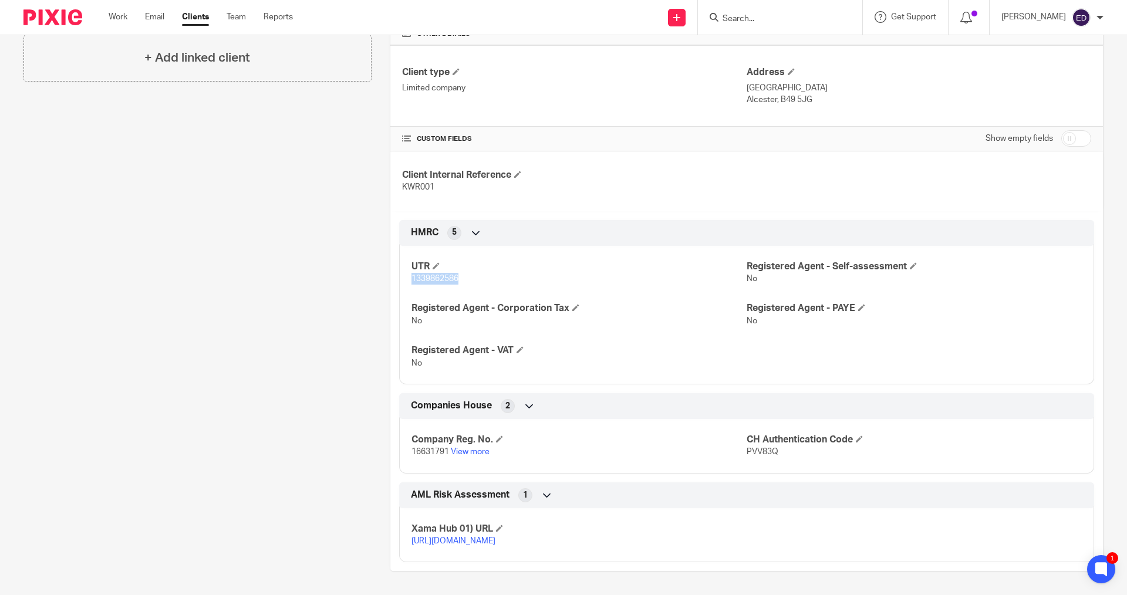
click at [457, 273] on p "1339862586" at bounding box center [579, 279] width 335 height 12
copy span "1339862586"
drag, startPoint x: 414, startPoint y: 443, endPoint x: 446, endPoint y: 443, distance: 31.7
click at [446, 448] on span "16631791" at bounding box center [431, 452] width 38 height 8
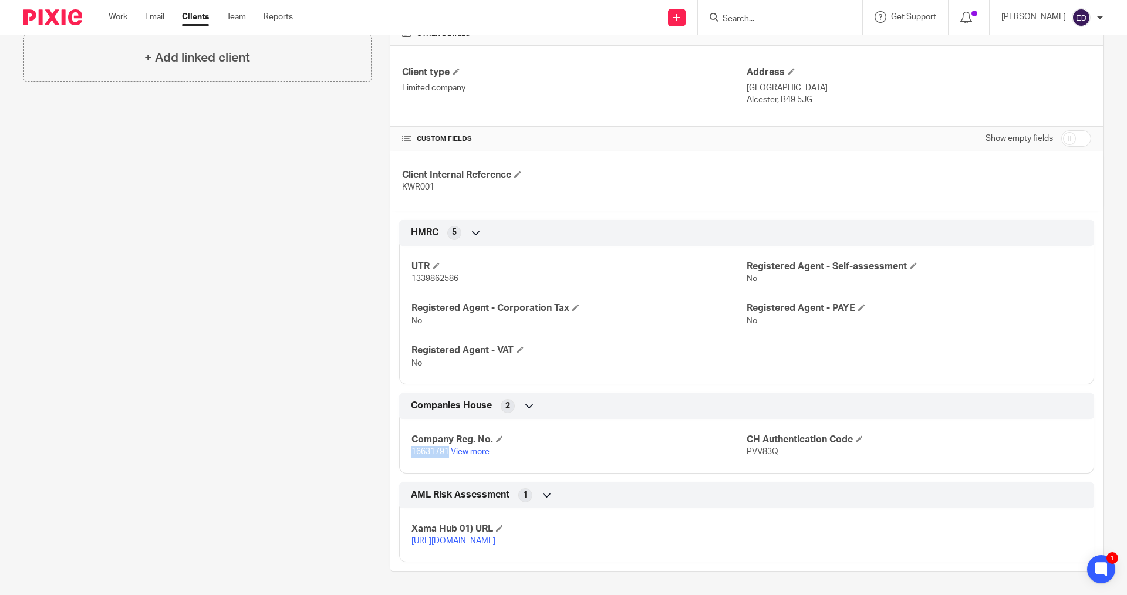
copy span "16631791"
drag, startPoint x: 457, startPoint y: 271, endPoint x: 408, endPoint y: 270, distance: 48.7
click at [412, 273] on p "1339862586" at bounding box center [579, 279] width 335 height 12
copy span "1339862586"
click at [430, 275] on span "1339862586" at bounding box center [435, 279] width 47 height 8
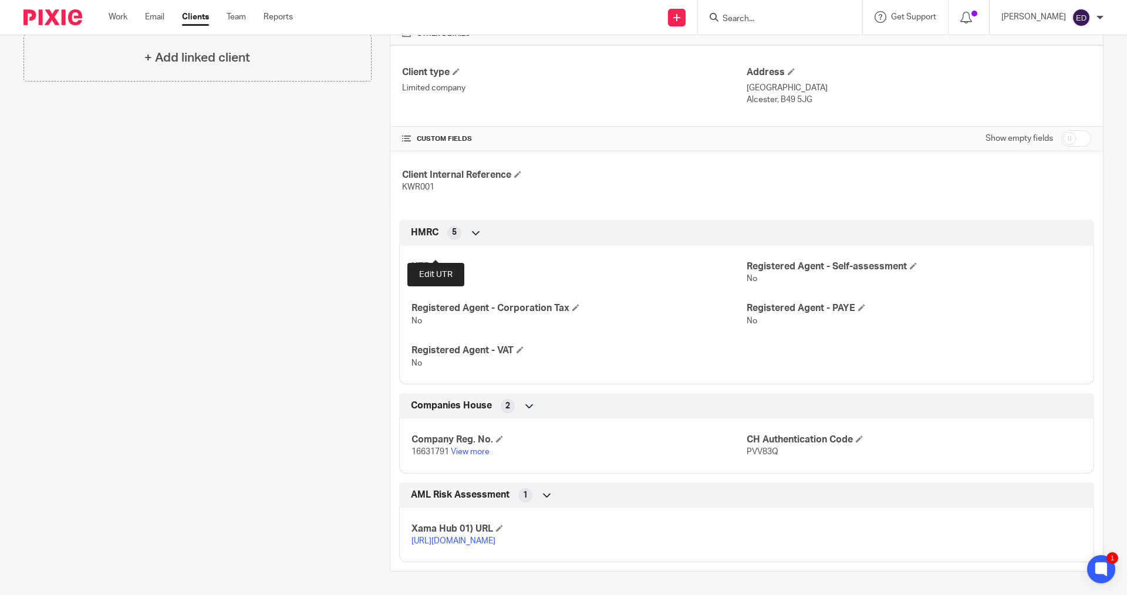
click at [433, 262] on span at bounding box center [436, 265] width 7 height 7
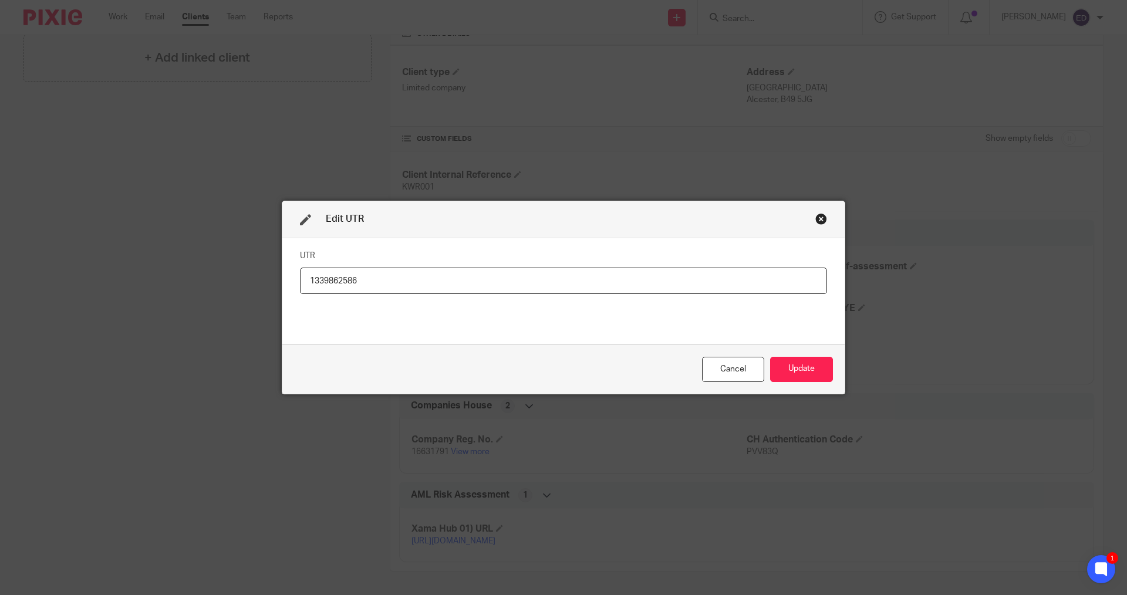
drag, startPoint x: 471, startPoint y: 277, endPoint x: 157, endPoint y: 261, distance: 314.5
click at [157, 261] on div "Edit UTR UTR 1339862586 Cancel Update" at bounding box center [563, 297] width 1127 height 595
click at [808, 371] on button "Update" at bounding box center [801, 369] width 63 height 25
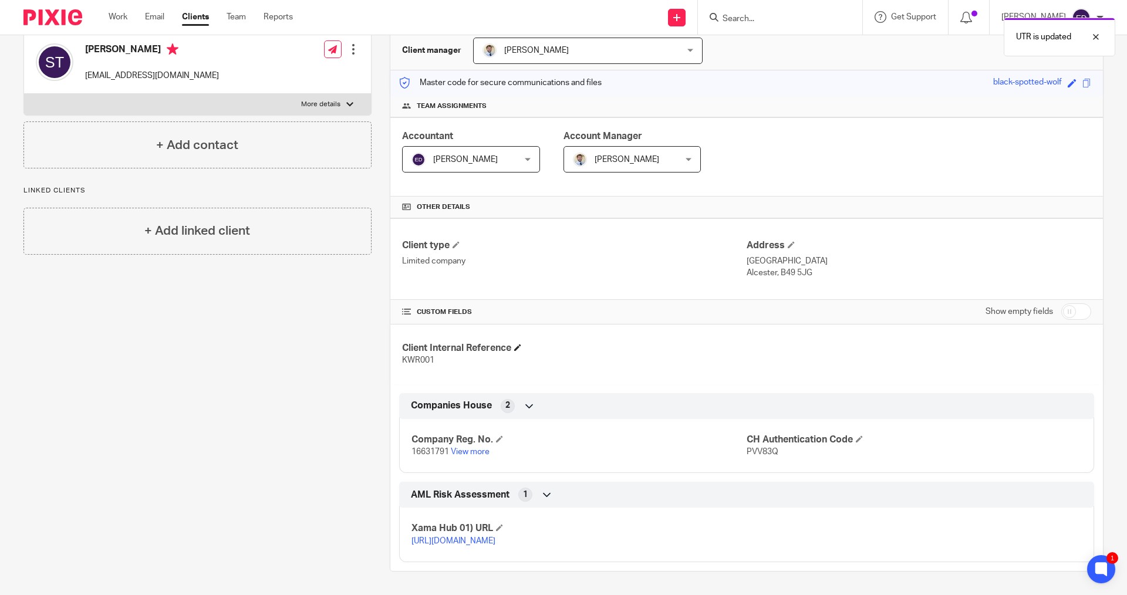
scroll to position [127, 0]
click at [159, 345] on div "Client contacts Sam Taylor hello@utileaccountancy.co.uk Edit contact Create cli…" at bounding box center [188, 291] width 366 height 562
click at [621, 396] on div "Companies House 2" at bounding box center [747, 406] width 678 height 20
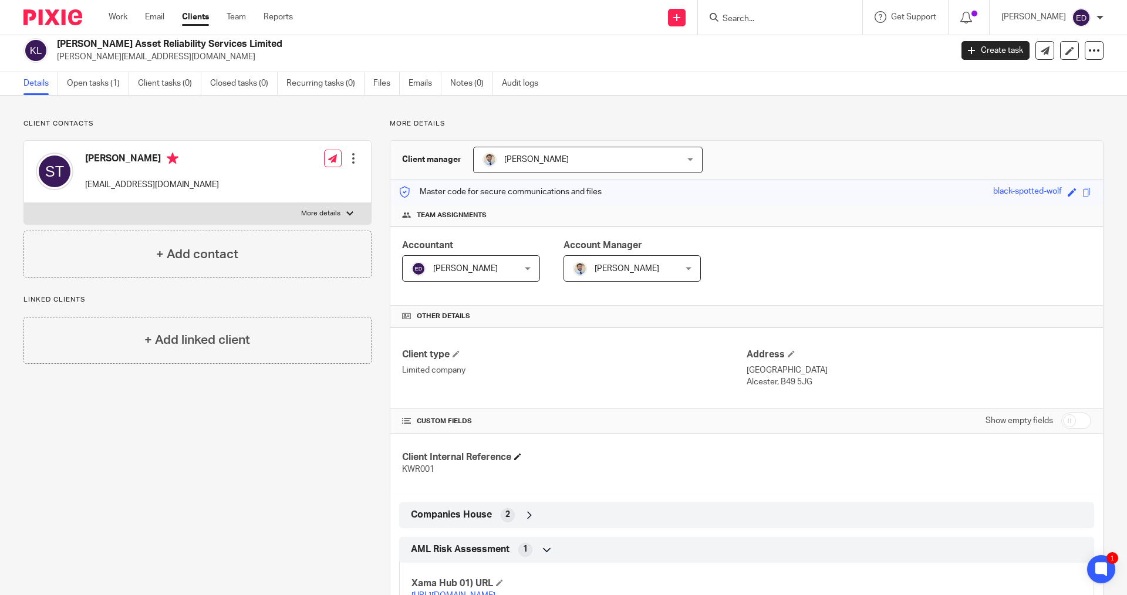
scroll to position [0, 0]
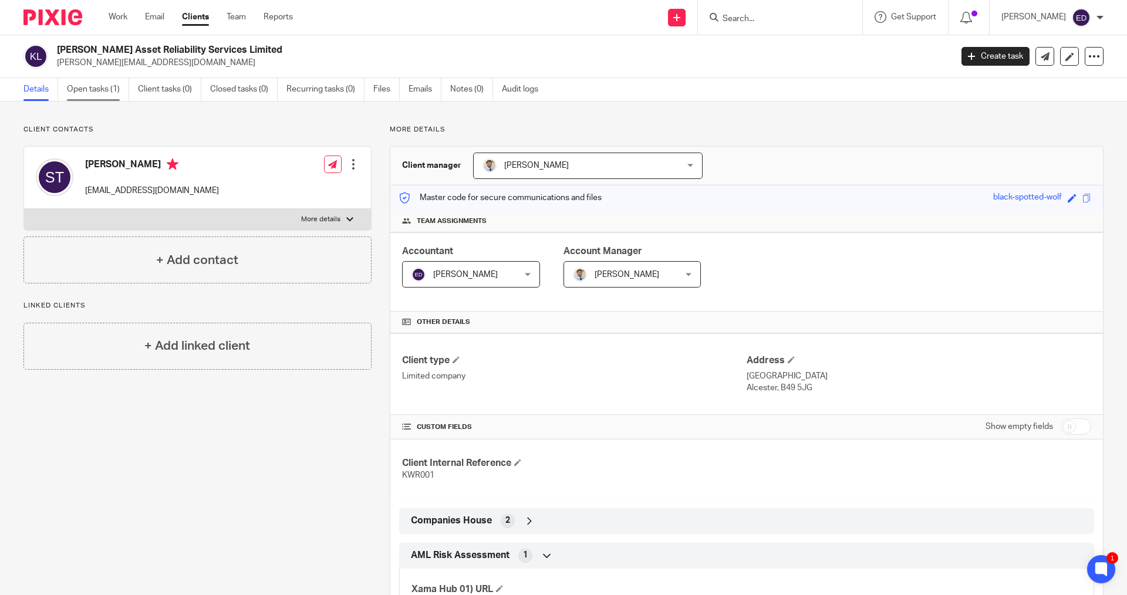
click at [96, 90] on link "Open tasks (1)" at bounding box center [98, 89] width 62 height 23
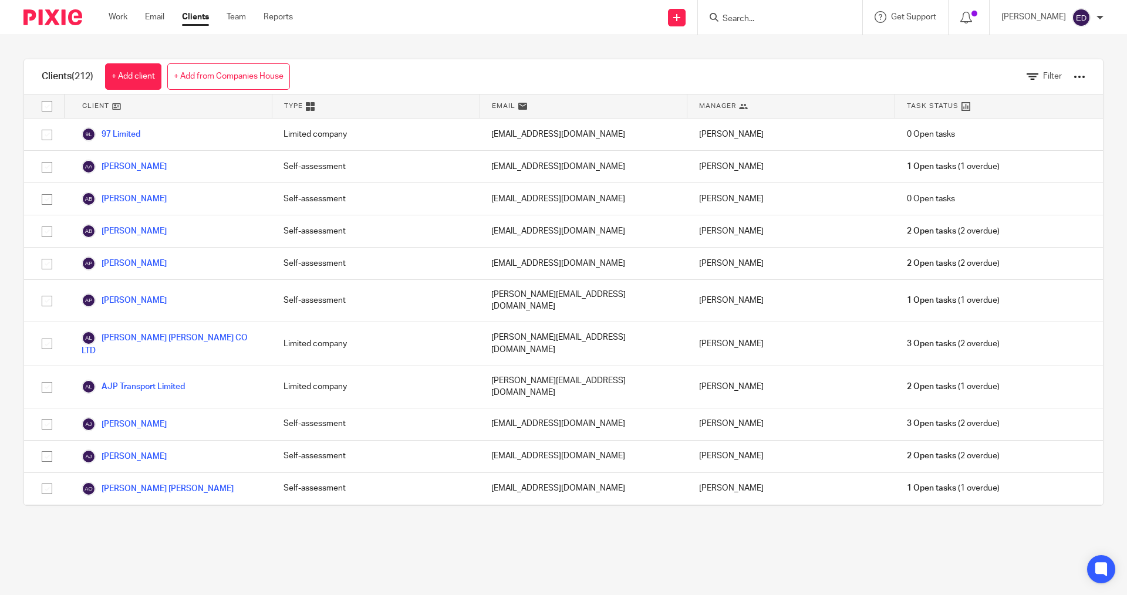
click at [1050, 79] on div "Filter" at bounding box center [1047, 76] width 76 height 35
click at [1043, 79] on span "Filter" at bounding box center [1052, 76] width 19 height 8
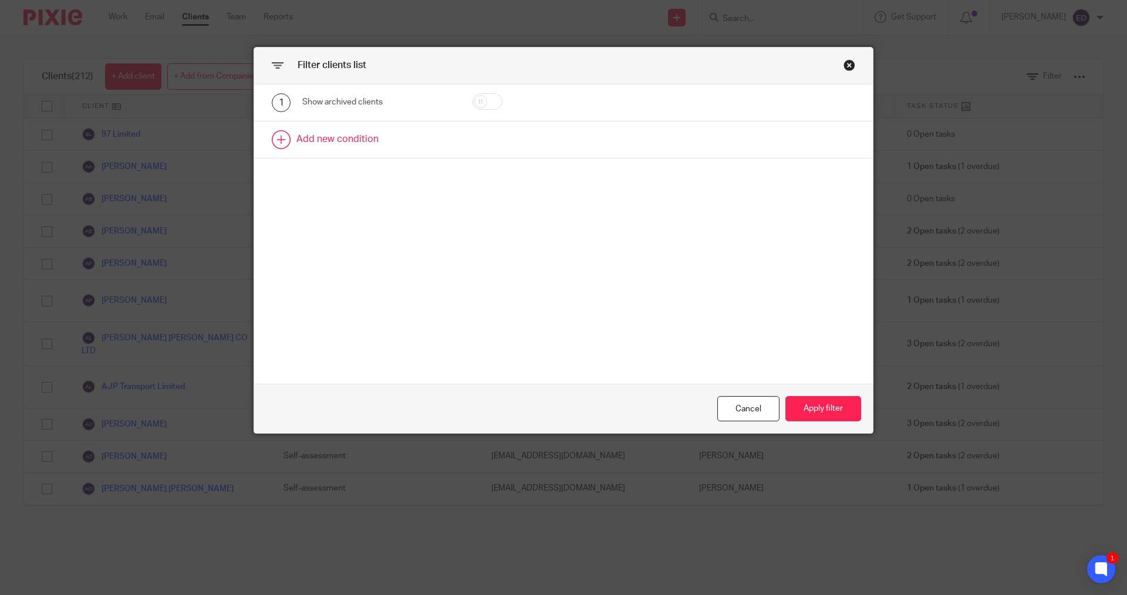
click at [333, 132] on link at bounding box center [563, 140] width 619 height 36
click at [402, 149] on div "Field" at bounding box center [368, 143] width 113 height 25
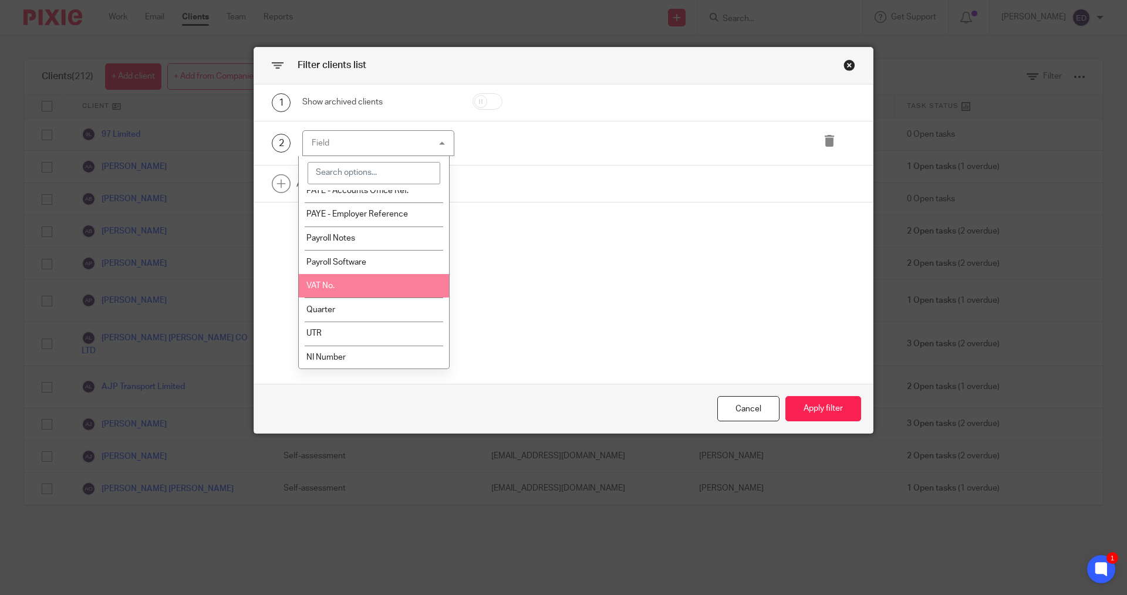
scroll to position [417, 0]
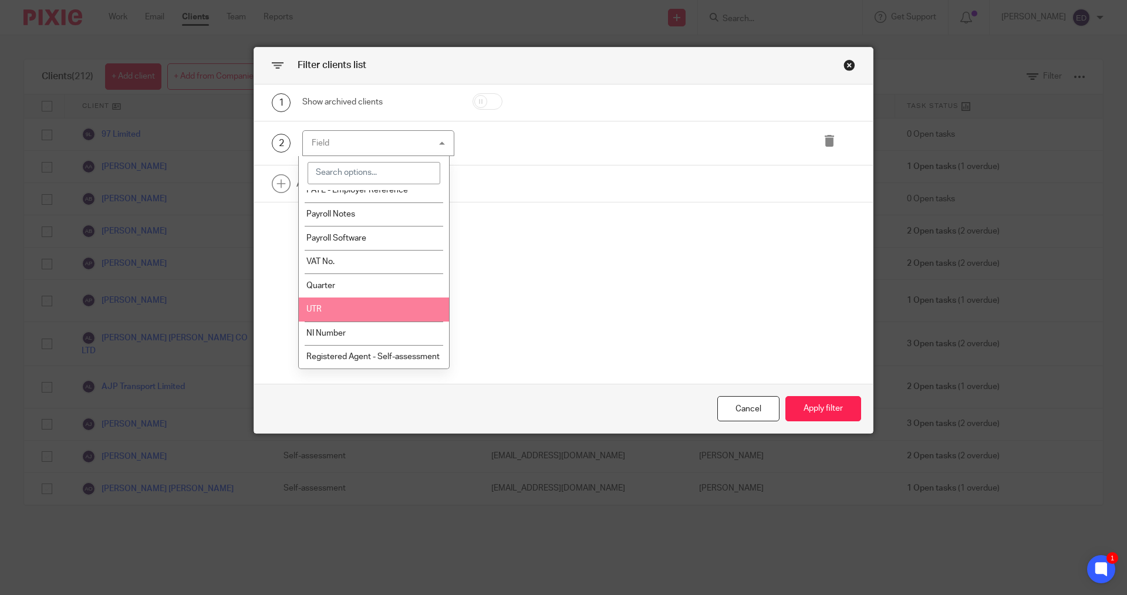
click at [329, 312] on li "UTR" at bounding box center [374, 310] width 151 height 24
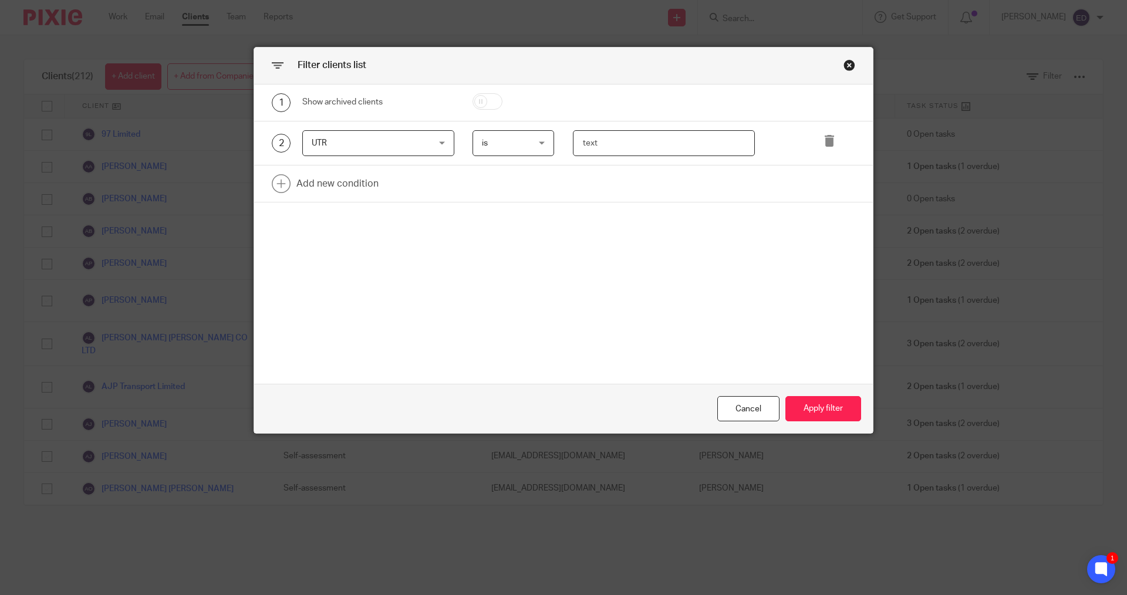
click at [635, 144] on input "text" at bounding box center [664, 143] width 183 height 26
paste input "1339862586"
type input "1339862586"
click at [827, 405] on button "Apply filter" at bounding box center [824, 408] width 76 height 25
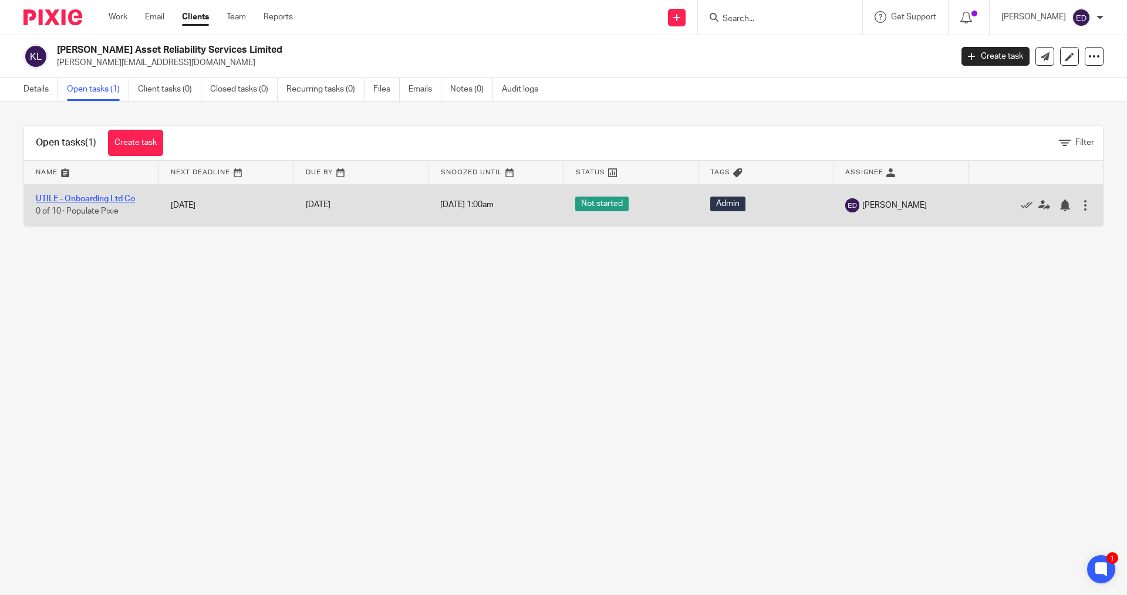
click at [109, 199] on link "UTILE - Onboarding Ltd Co" at bounding box center [85, 199] width 99 height 8
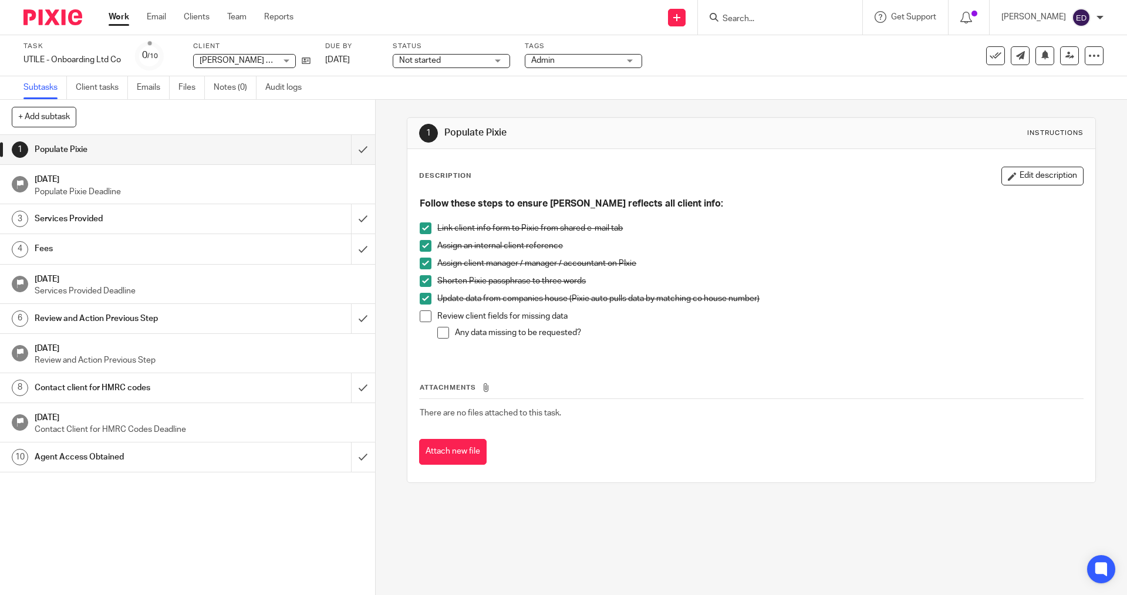
click at [430, 316] on li "Review client fields for missing data Any data missing to be requested?" at bounding box center [751, 330] width 663 height 39
click at [594, 339] on div "Any data missing to be requested?" at bounding box center [769, 336] width 628 height 18
drag, startPoint x: 1009, startPoint y: 177, endPoint x: 866, endPoint y: 220, distance: 149.5
click at [1009, 178] on button "Edit description" at bounding box center [1043, 176] width 82 height 19
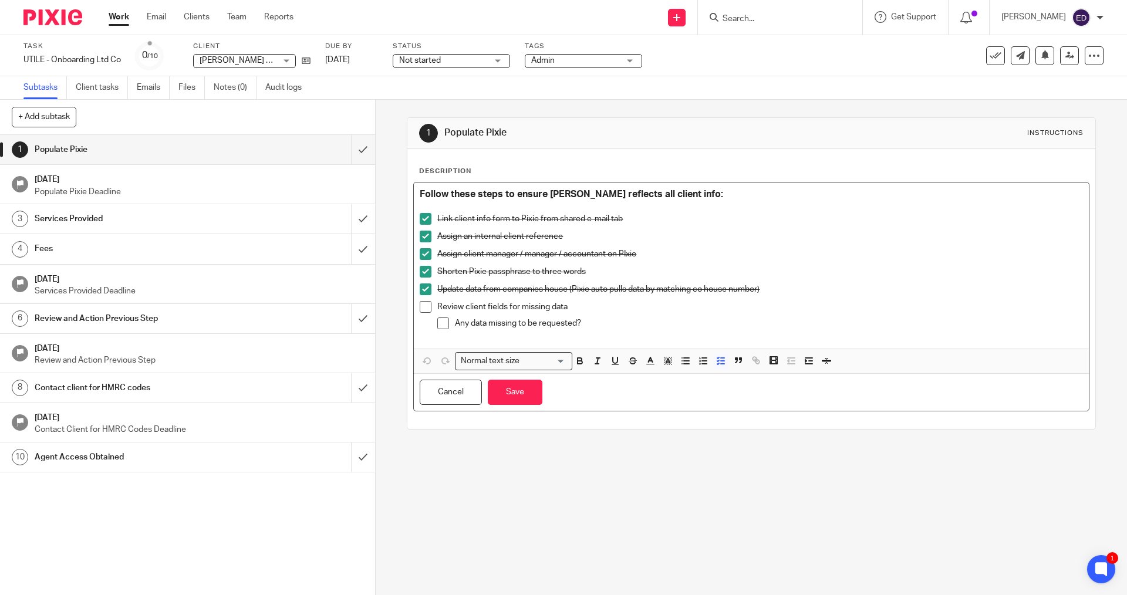
click at [594, 323] on p "Any data missing to be requested?" at bounding box center [769, 324] width 628 height 12
click at [423, 314] on li "Review client fields for missing data Any data missing to be requested? - Waiti…" at bounding box center [751, 320] width 663 height 39
click at [420, 307] on span at bounding box center [426, 307] width 12 height 12
click at [444, 325] on span at bounding box center [443, 324] width 12 height 12
click at [506, 381] on button "Save" at bounding box center [515, 392] width 55 height 25
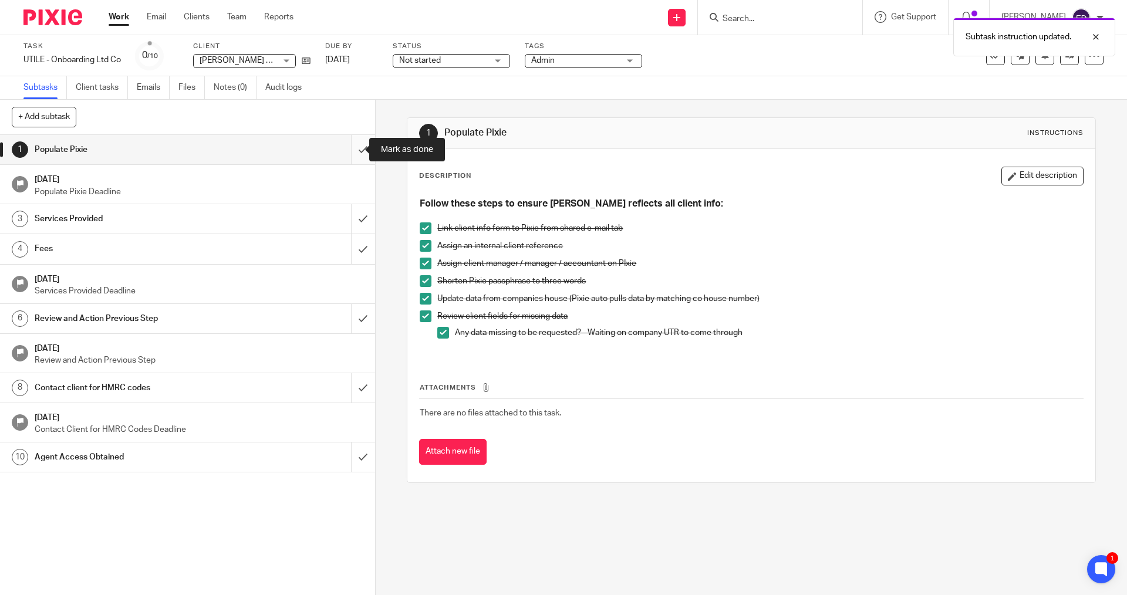
click at [352, 146] on input "submit" at bounding box center [187, 149] width 375 height 29
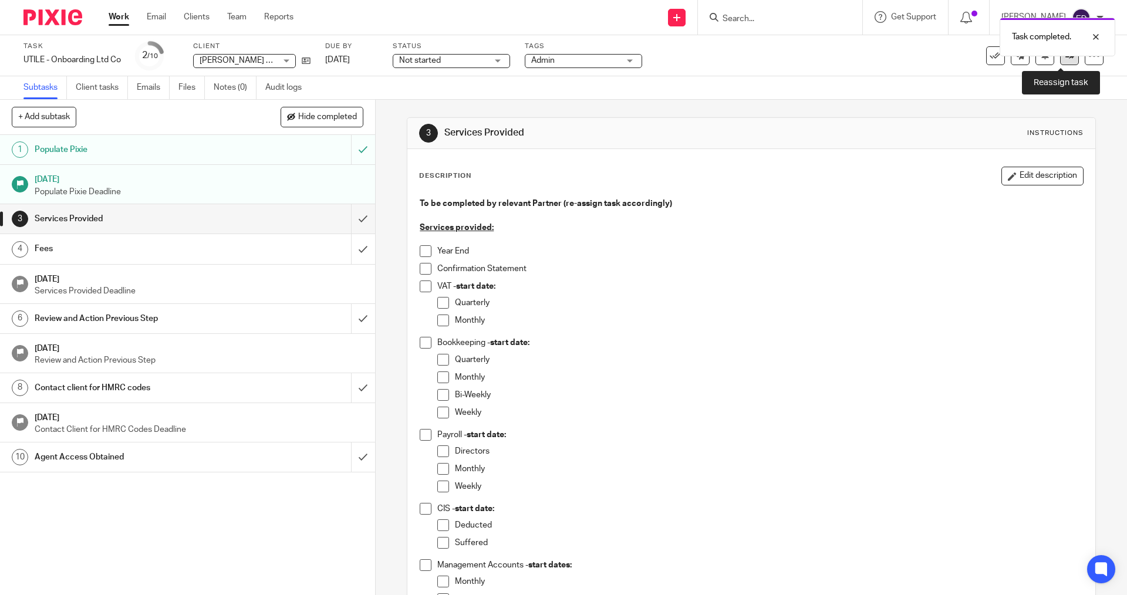
click at [1065, 62] on link at bounding box center [1069, 55] width 19 height 19
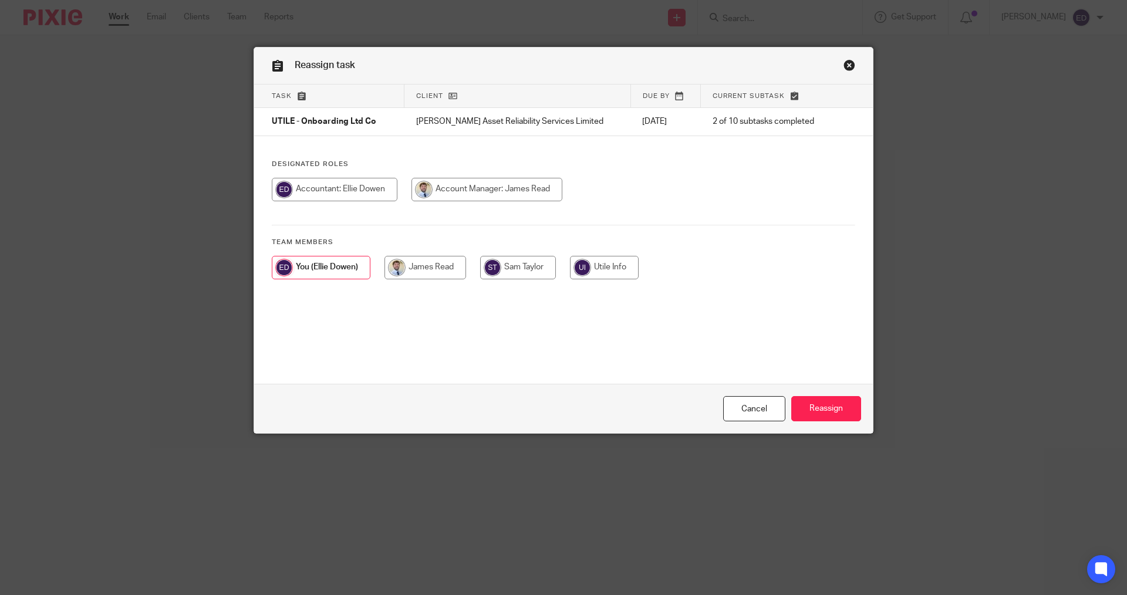
click at [431, 201] on input "radio" at bounding box center [487, 189] width 151 height 23
radio input "true"
click at [532, 269] on input "radio" at bounding box center [520, 267] width 76 height 23
radio input "true"
click at [817, 408] on input "Reassign" at bounding box center [826, 408] width 70 height 25
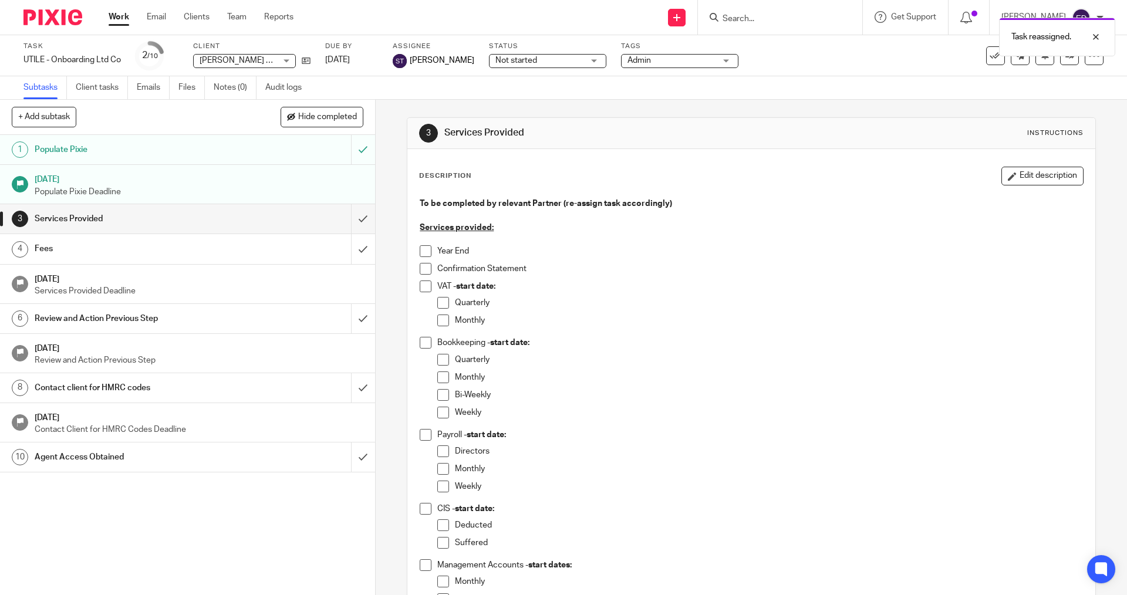
click at [117, 21] on link "Work" at bounding box center [119, 17] width 21 height 12
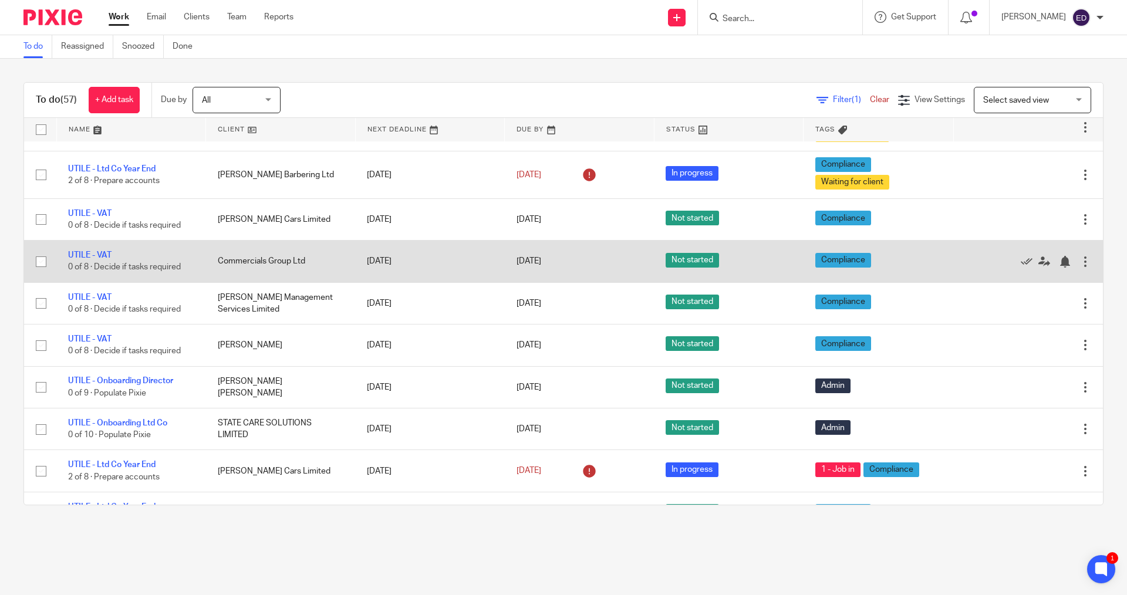
scroll to position [1761, 0]
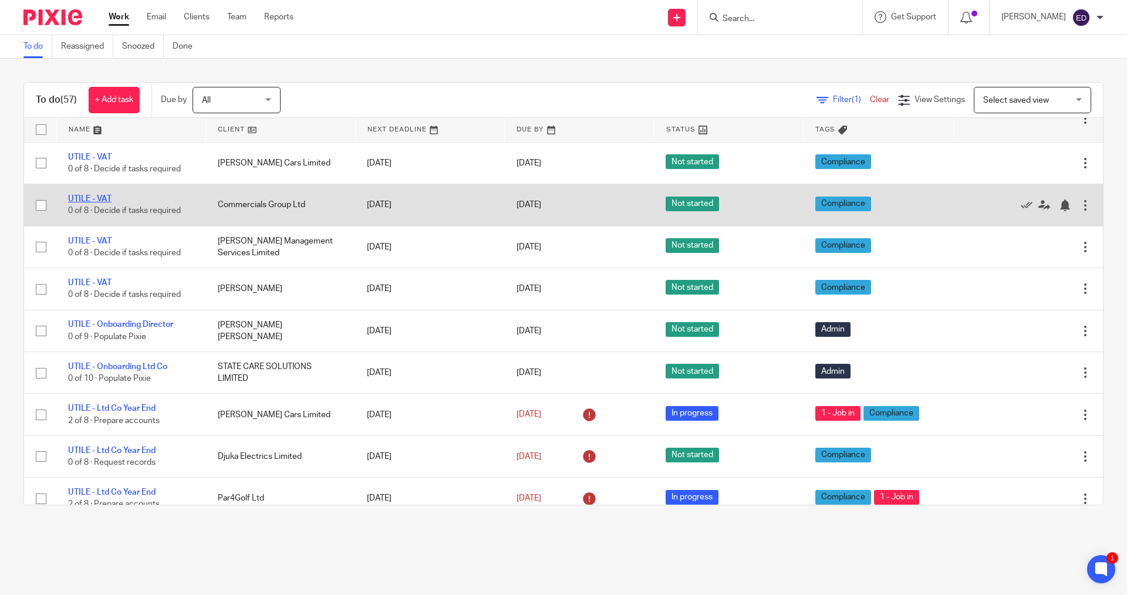
click at [90, 195] on link "UTILE - VAT" at bounding box center [89, 199] width 43 height 8
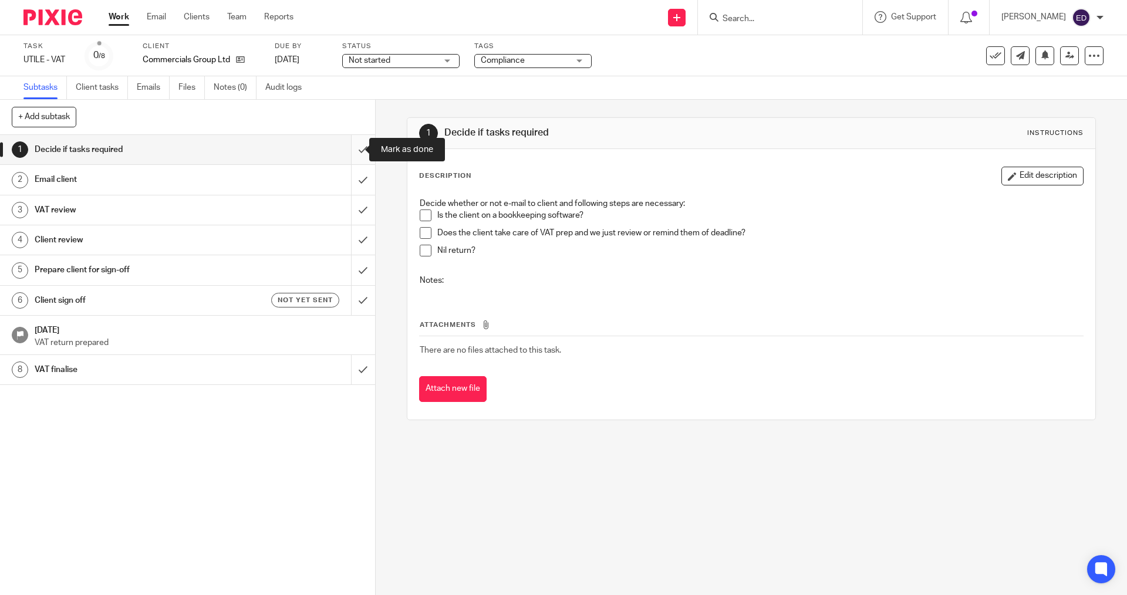
click at [343, 147] on input "submit" at bounding box center [187, 149] width 375 height 29
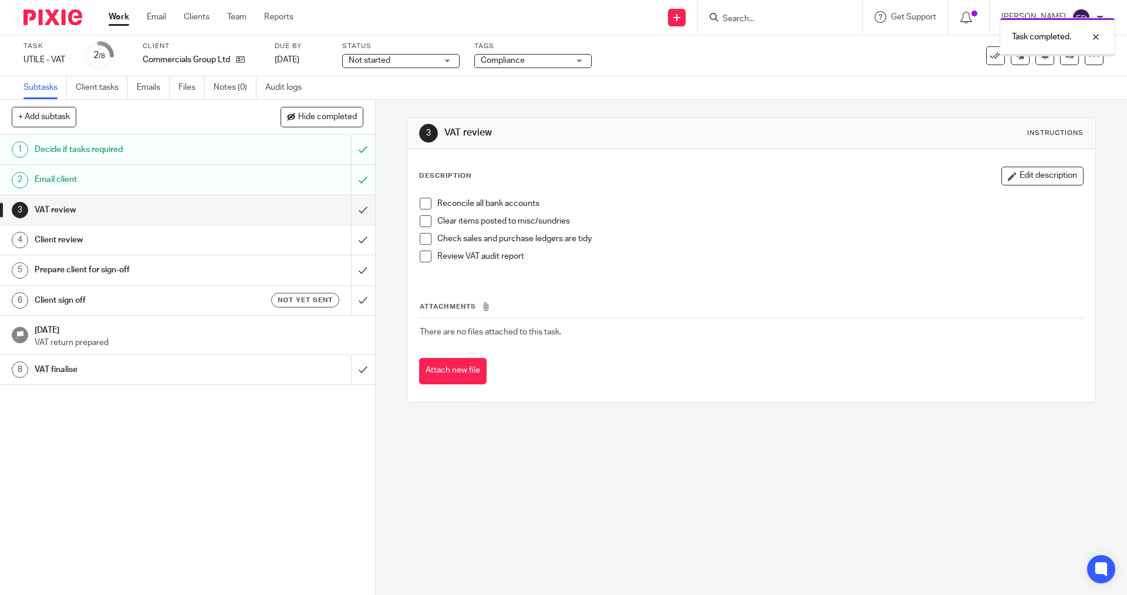
click at [355, 209] on input "submit" at bounding box center [187, 210] width 375 height 29
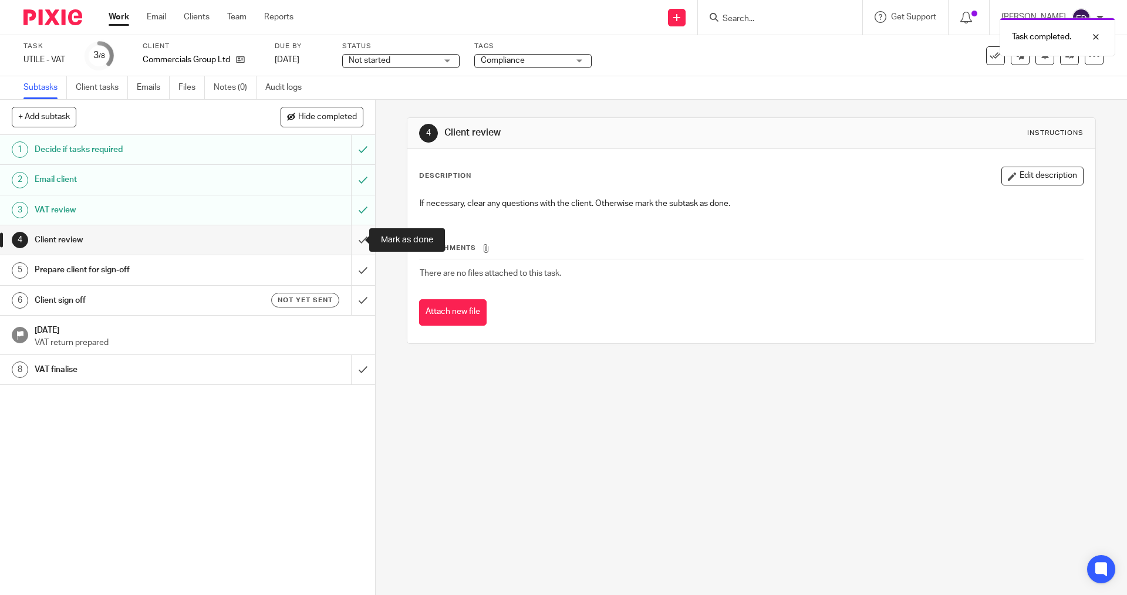
click at [344, 241] on input "submit" at bounding box center [187, 239] width 375 height 29
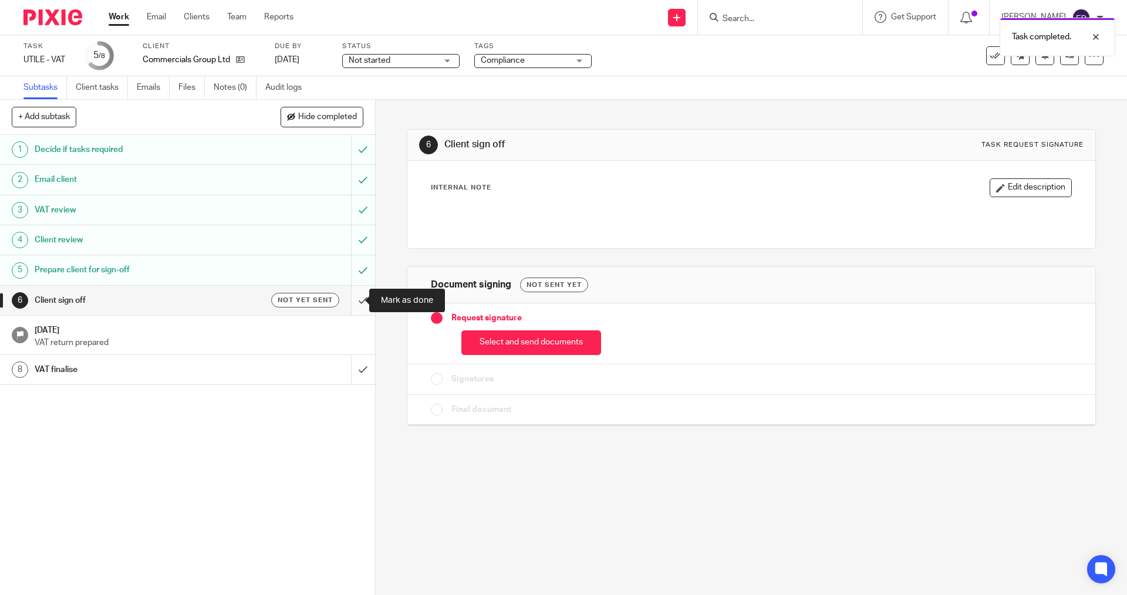
click at [358, 306] on input "submit" at bounding box center [187, 300] width 375 height 29
click at [124, 16] on link "Work" at bounding box center [119, 17] width 21 height 12
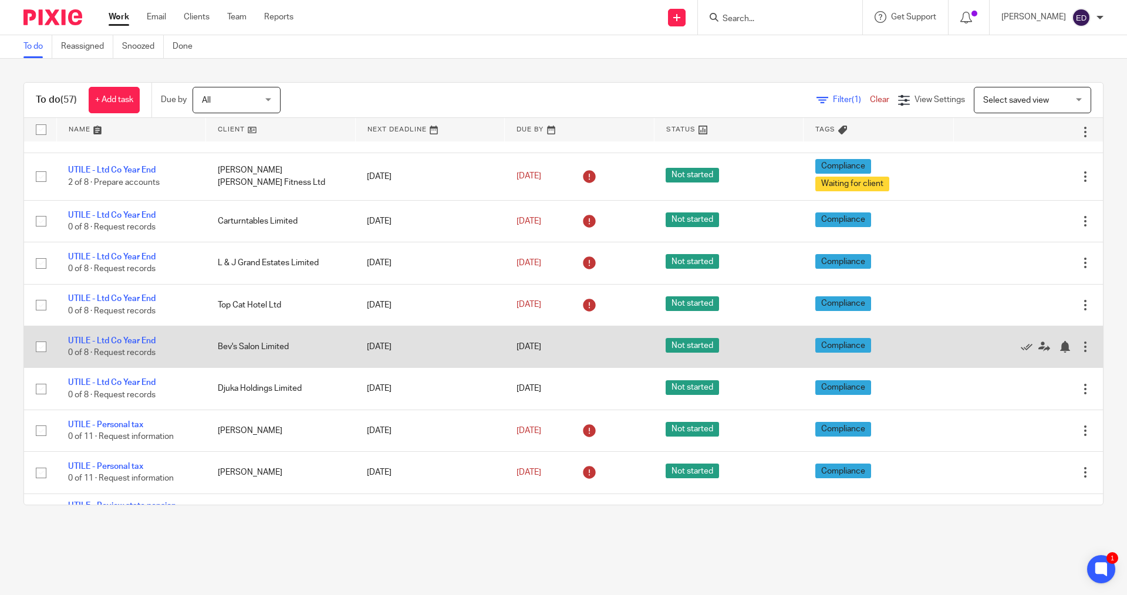
scroll to position [2135, 0]
